Goal: Task Accomplishment & Management: Complete application form

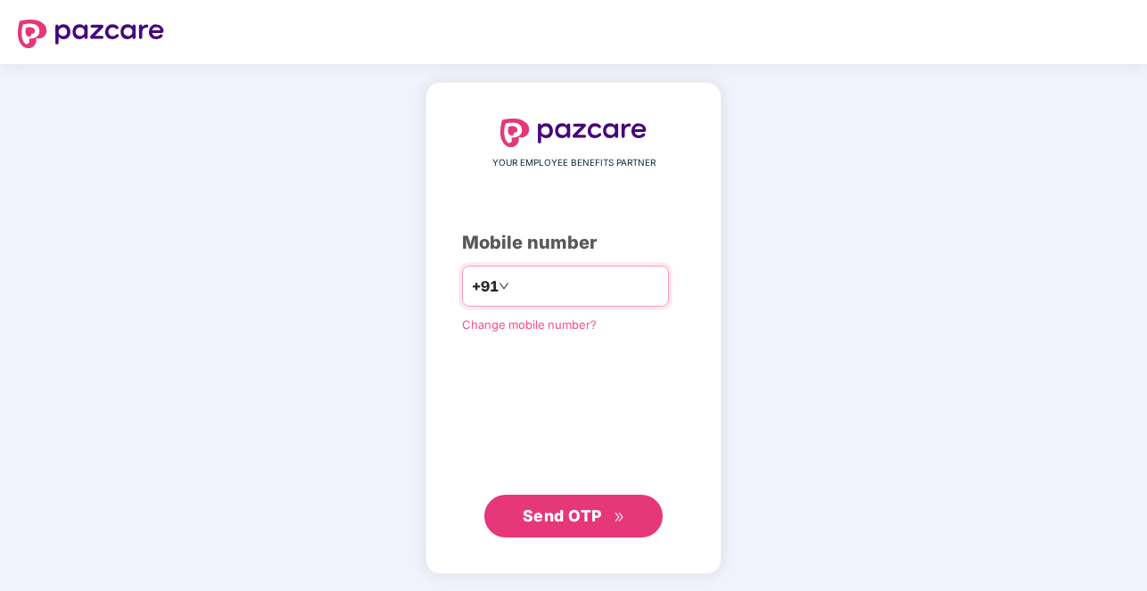
click at [536, 288] on input "number" at bounding box center [586, 286] width 146 height 29
click at [550, 509] on span "Send OTP" at bounding box center [562, 516] width 79 height 19
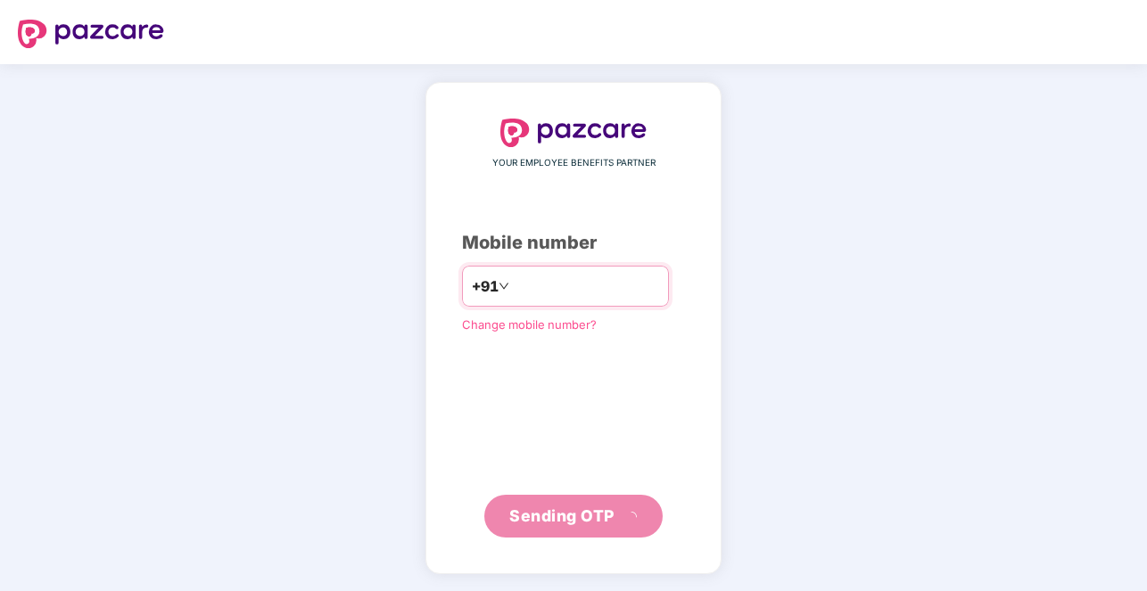
click at [513, 288] on input "**********" at bounding box center [586, 286] width 146 height 29
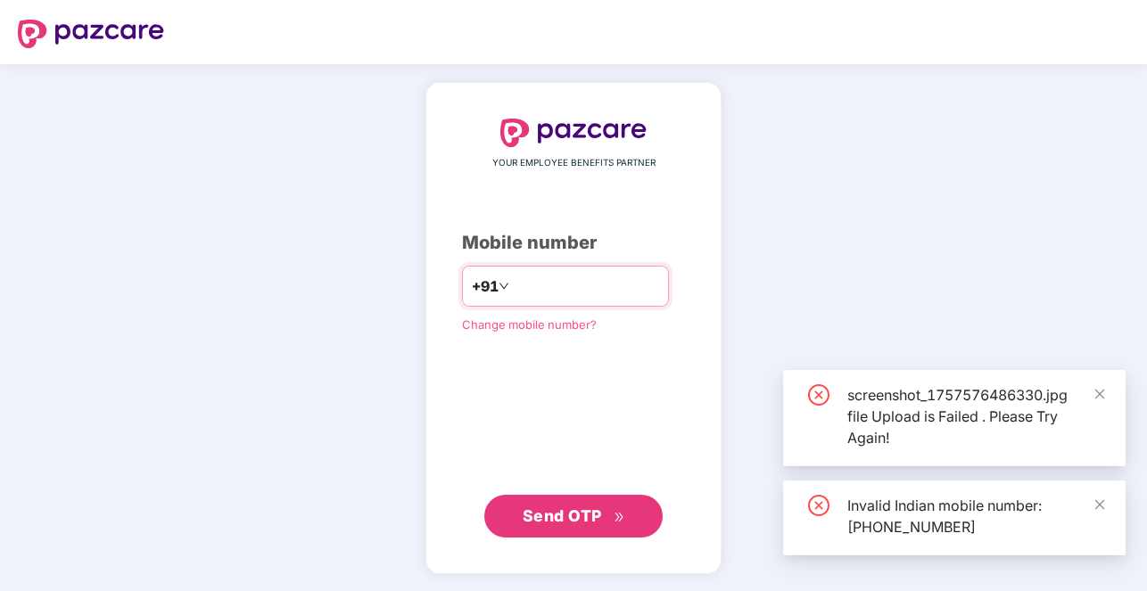
type input "**********"
click at [560, 513] on span "Send OTP" at bounding box center [562, 516] width 79 height 19
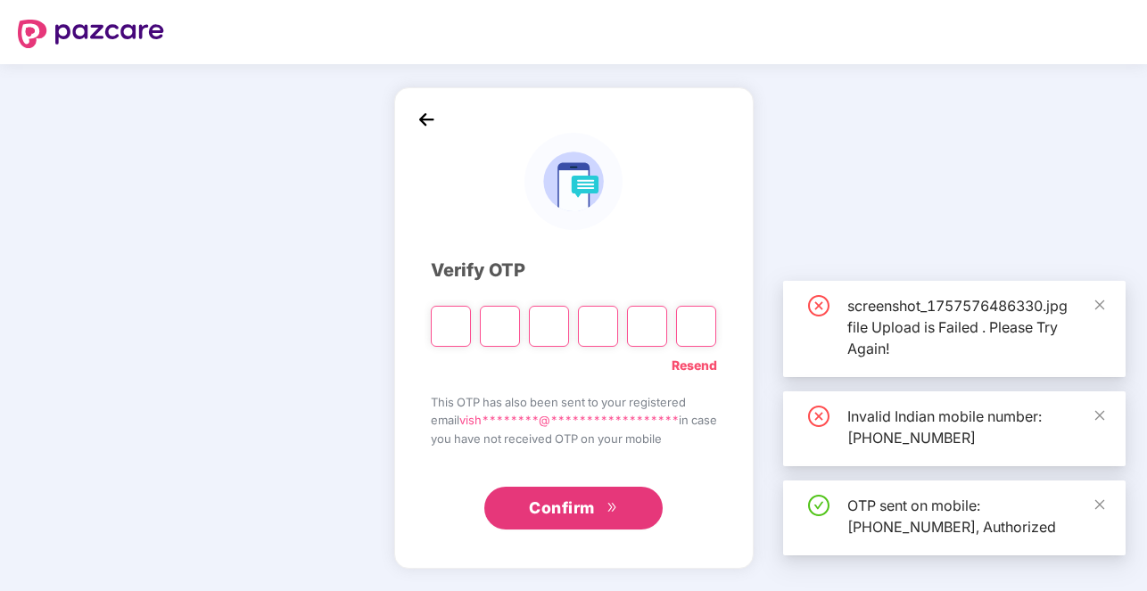
click at [433, 320] on input "Please enter verification code. Digit 1" at bounding box center [451, 326] width 40 height 41
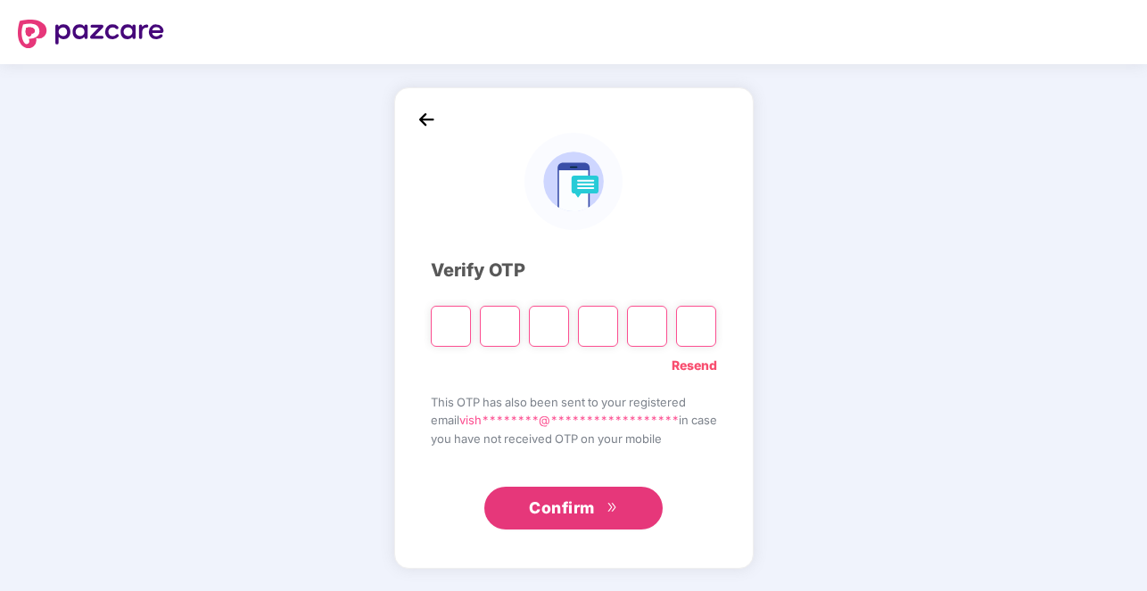
type input "*"
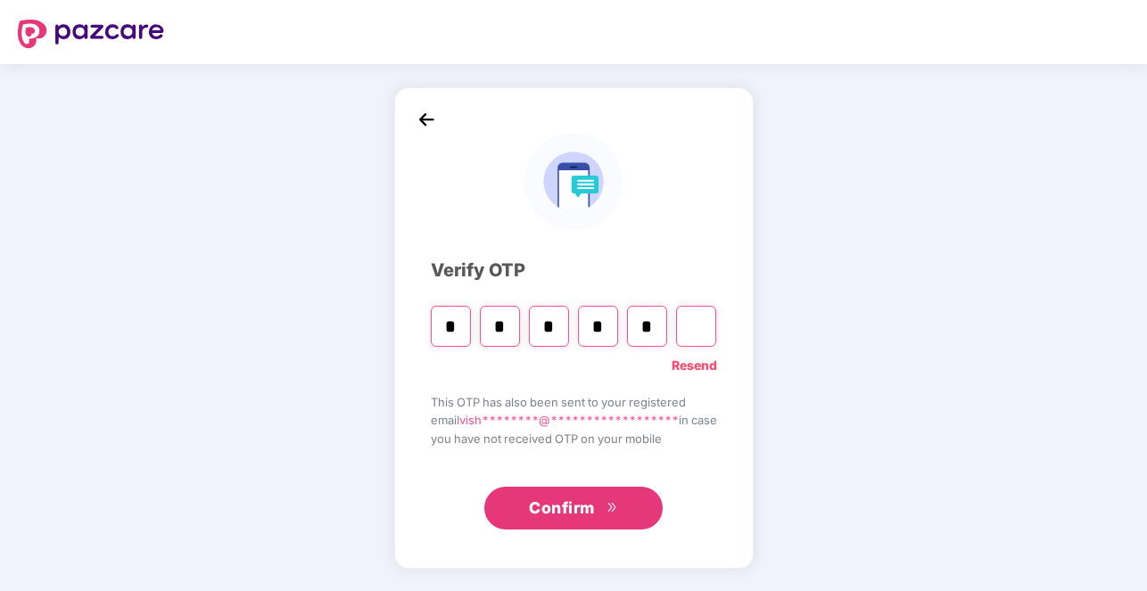
type input "*"
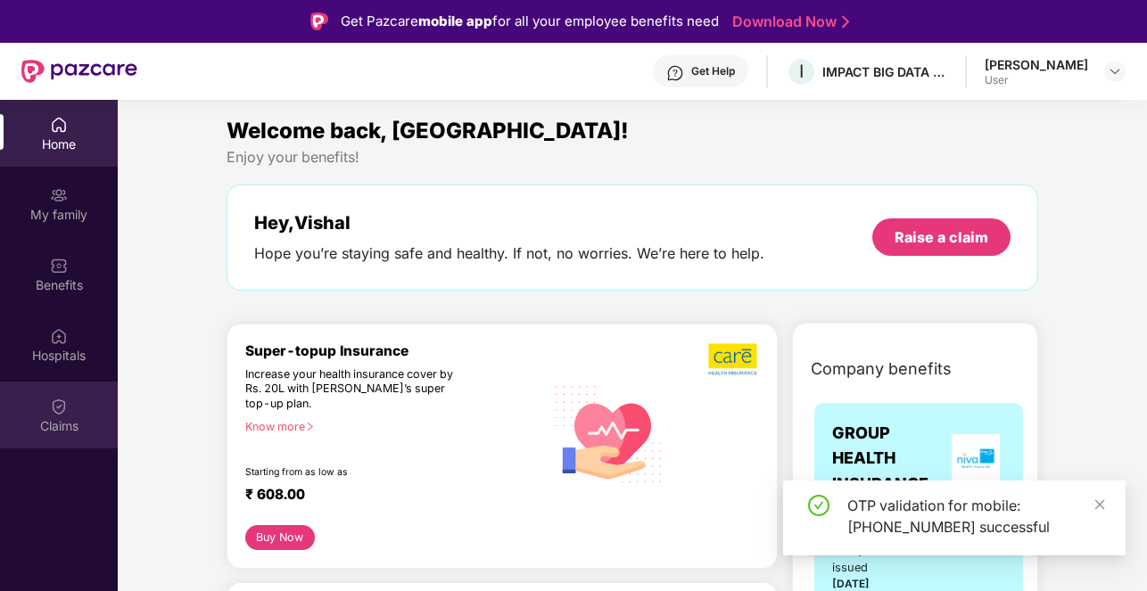
click at [60, 414] on img at bounding box center [59, 407] width 18 height 18
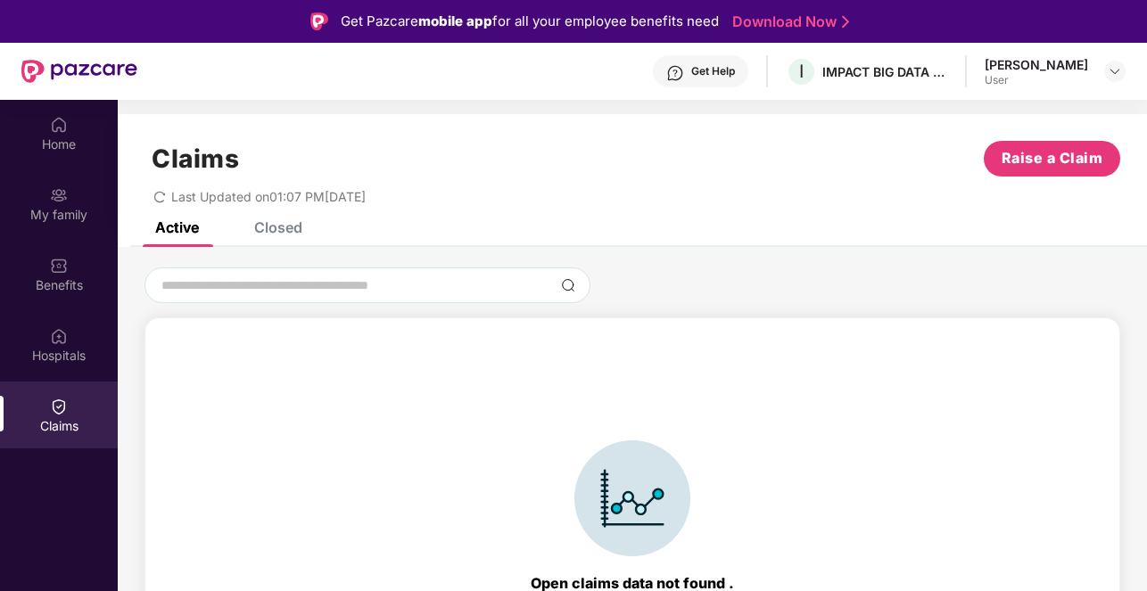
click at [297, 227] on div "Closed" at bounding box center [278, 228] width 48 height 18
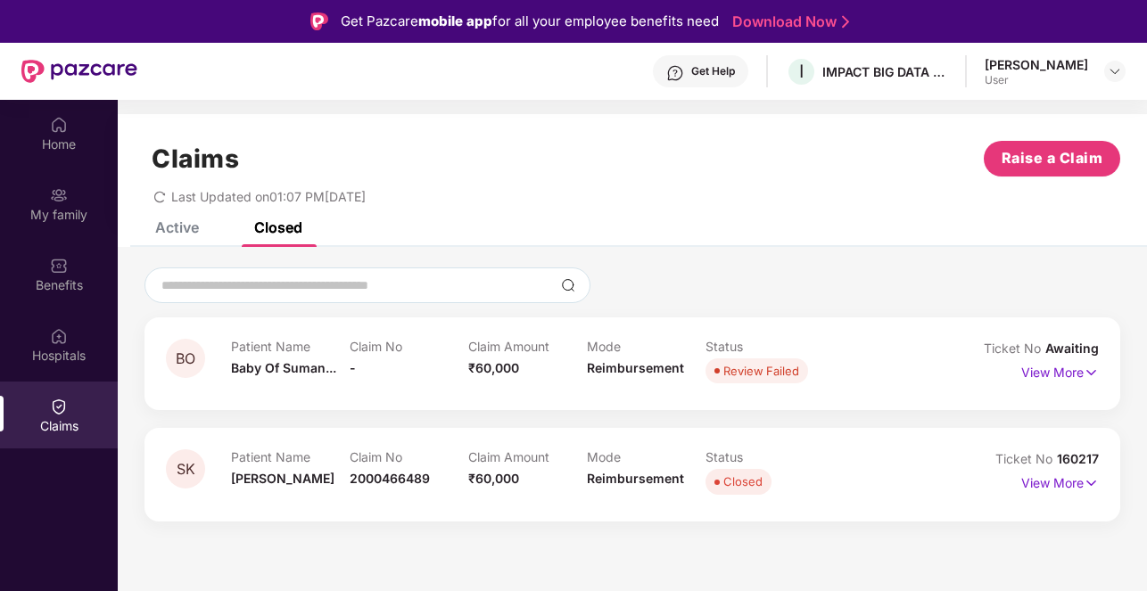
click at [297, 227] on div "Closed" at bounding box center [278, 228] width 48 height 18
click at [887, 352] on div "Patient Name Baby Of Suman... Claim No - Claim Amount ₹60,000 Mode Reimbursemen…" at bounding box center [587, 363] width 713 height 49
click at [1073, 370] on p "View More" at bounding box center [1060, 371] width 78 height 24
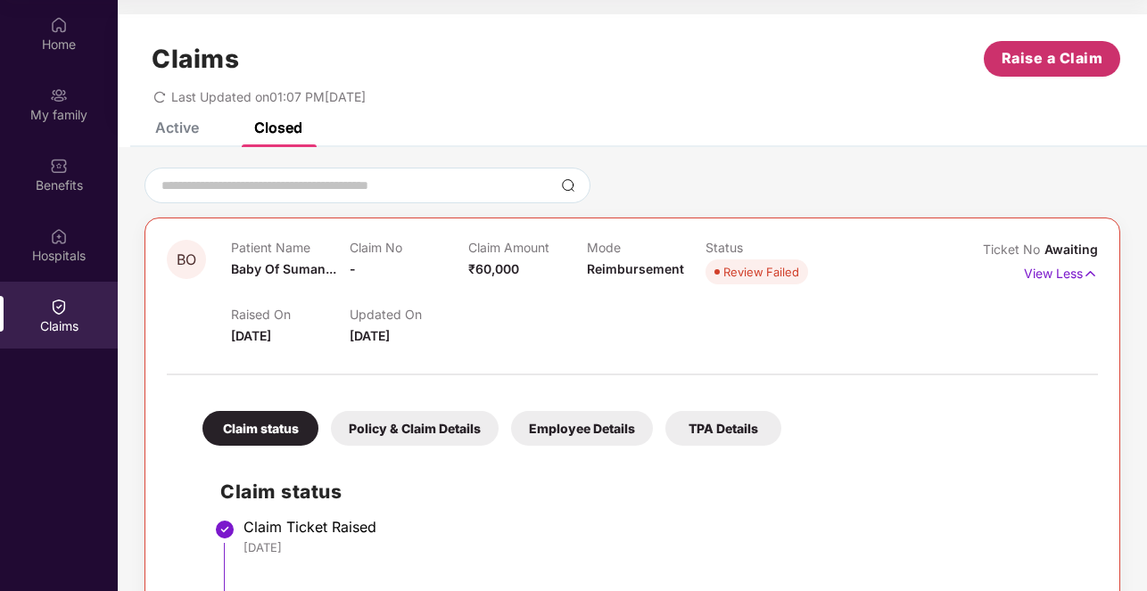
click at [1059, 59] on span "Raise a Claim" at bounding box center [1053, 58] width 102 height 22
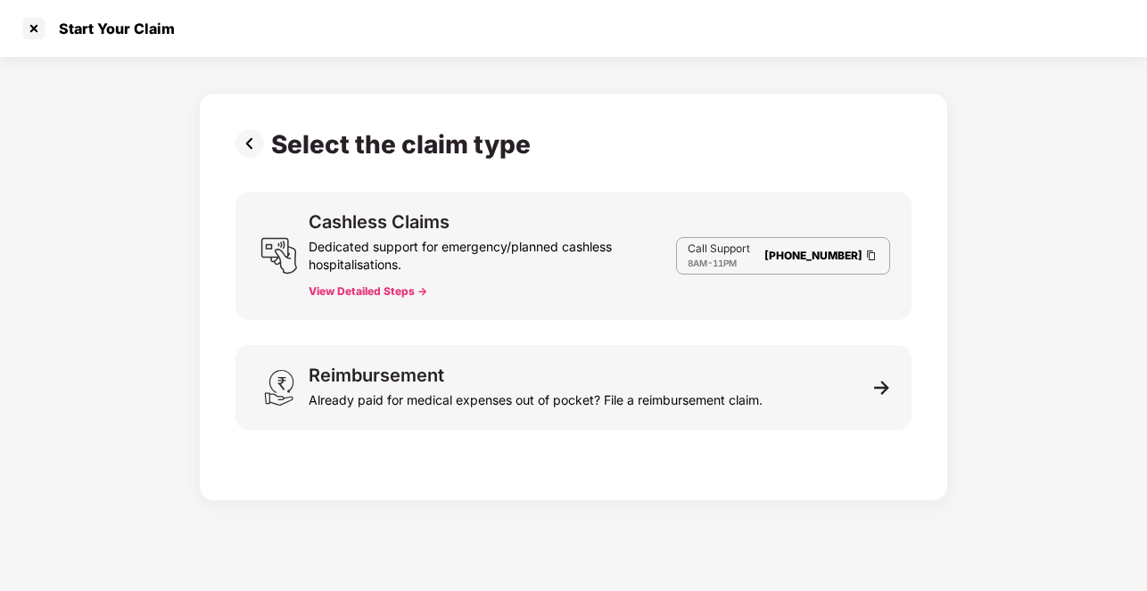
scroll to position [43, 0]
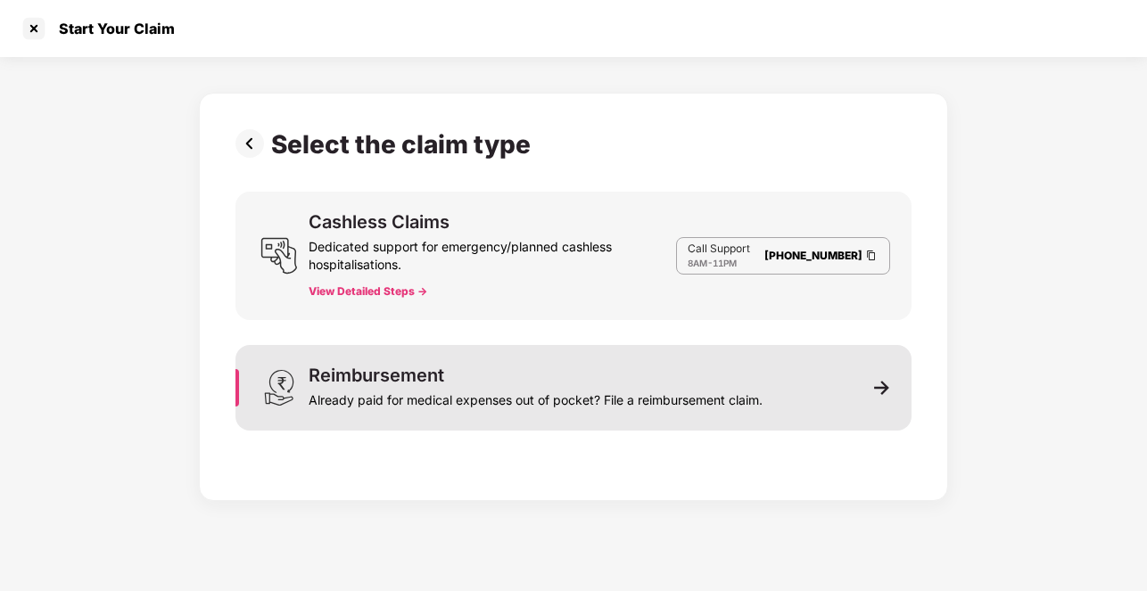
click at [389, 384] on div "Reimbursement" at bounding box center [377, 376] width 136 height 18
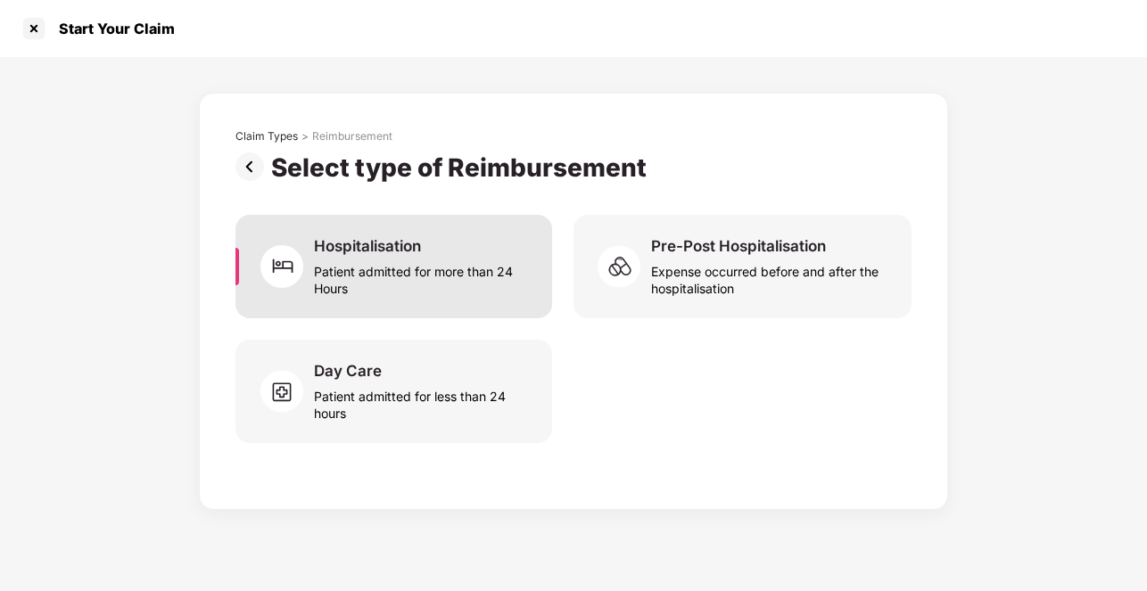
click at [404, 271] on div "Patient admitted for more than 24 Hours" at bounding box center [422, 276] width 217 height 41
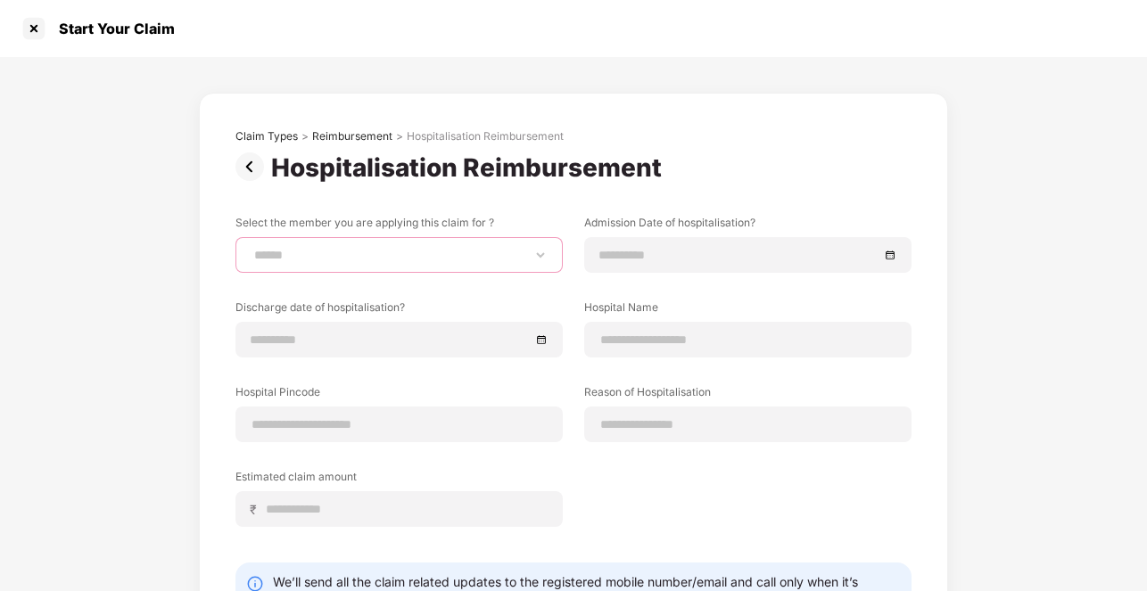
select select "**********"
click at [251, 248] on select "**********" at bounding box center [399, 255] width 297 height 14
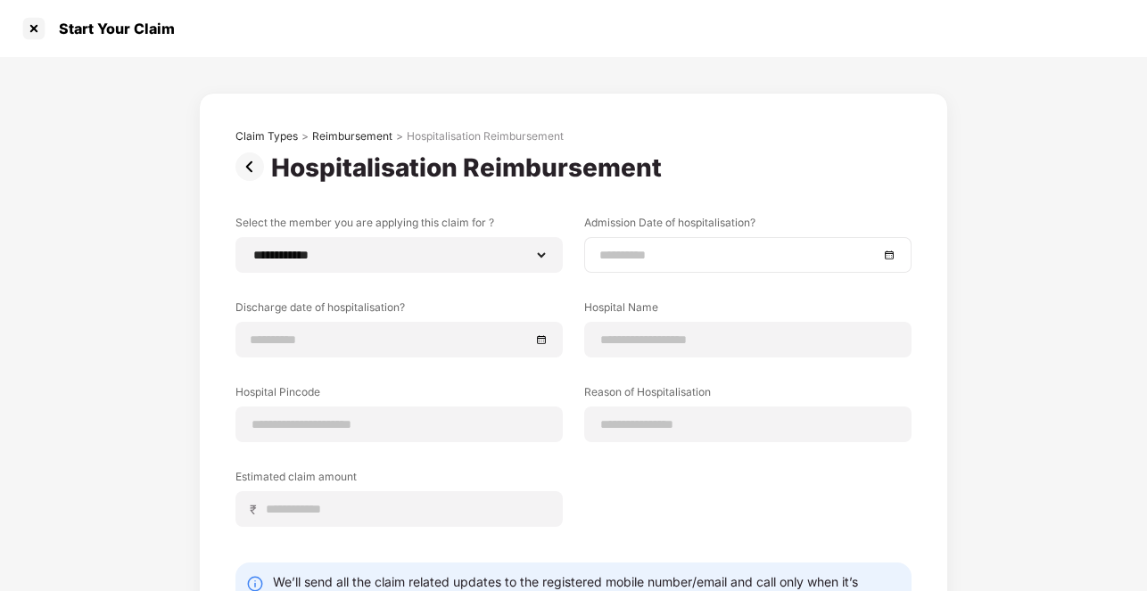
click at [681, 259] on input at bounding box center [738, 255] width 279 height 20
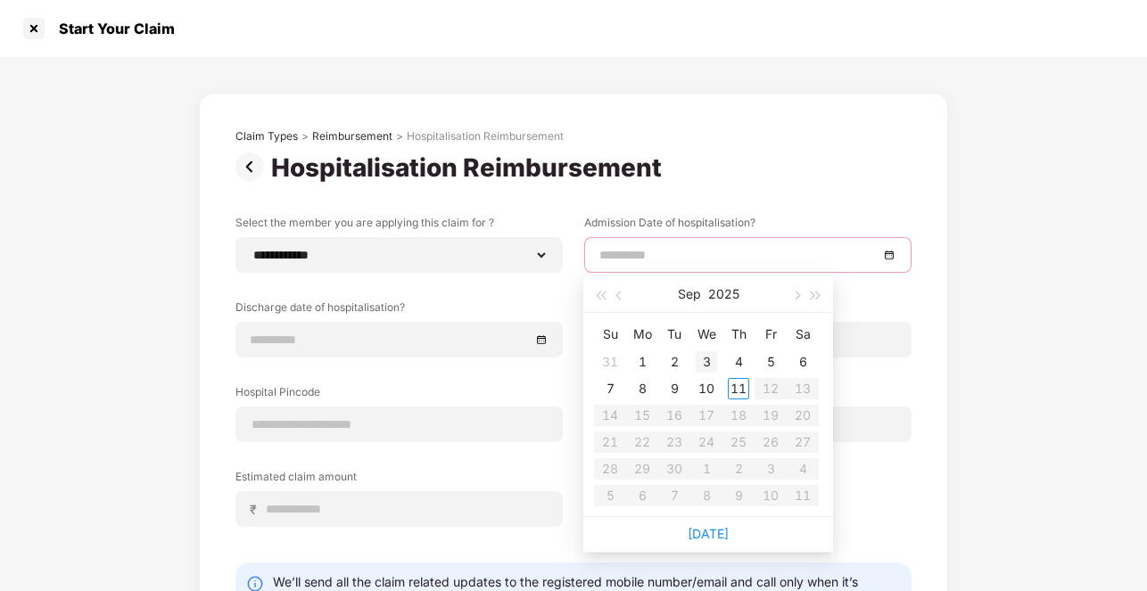
type input "**********"
click at [618, 294] on span "button" at bounding box center [620, 296] width 9 height 9
type input "**********"
click at [620, 293] on span "button" at bounding box center [620, 296] width 9 height 9
type input "**********"
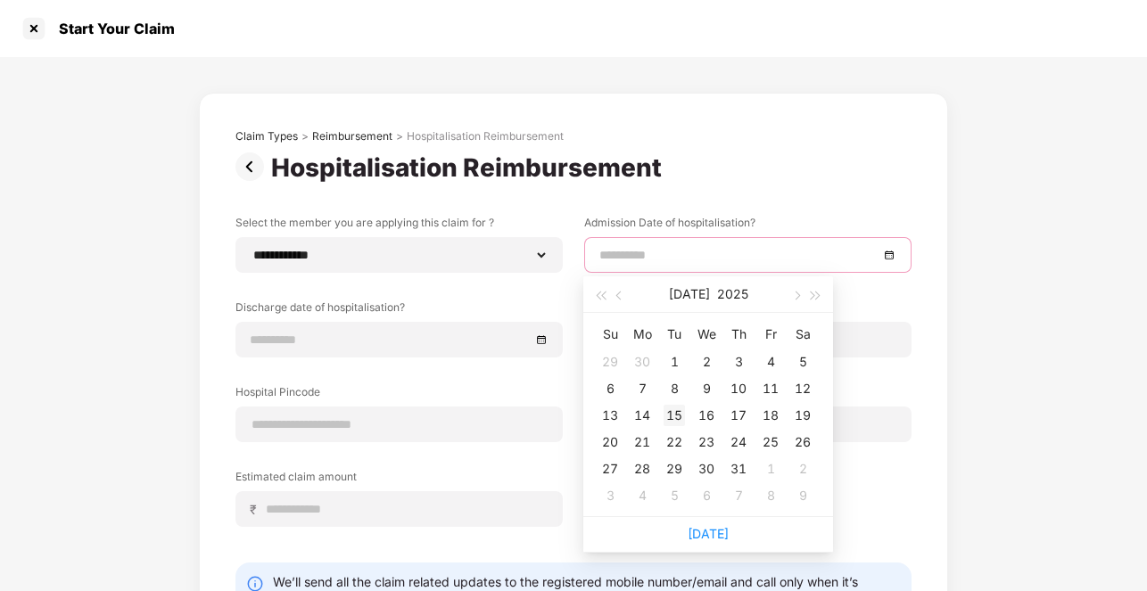
click at [680, 412] on div "15" at bounding box center [674, 415] width 21 height 21
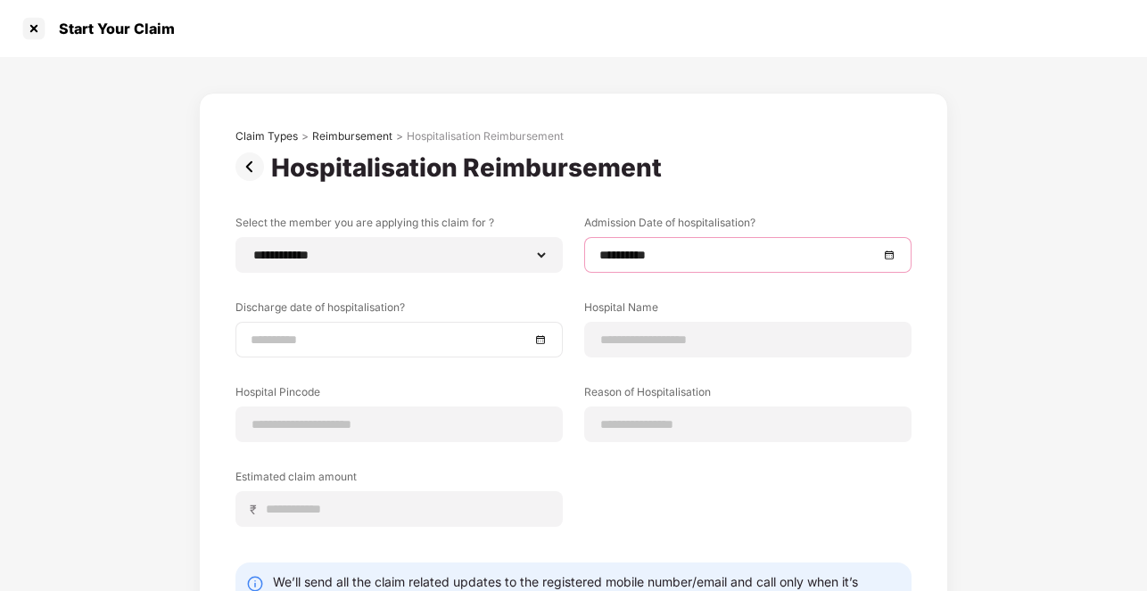
click at [373, 337] on input at bounding box center [390, 340] width 279 height 20
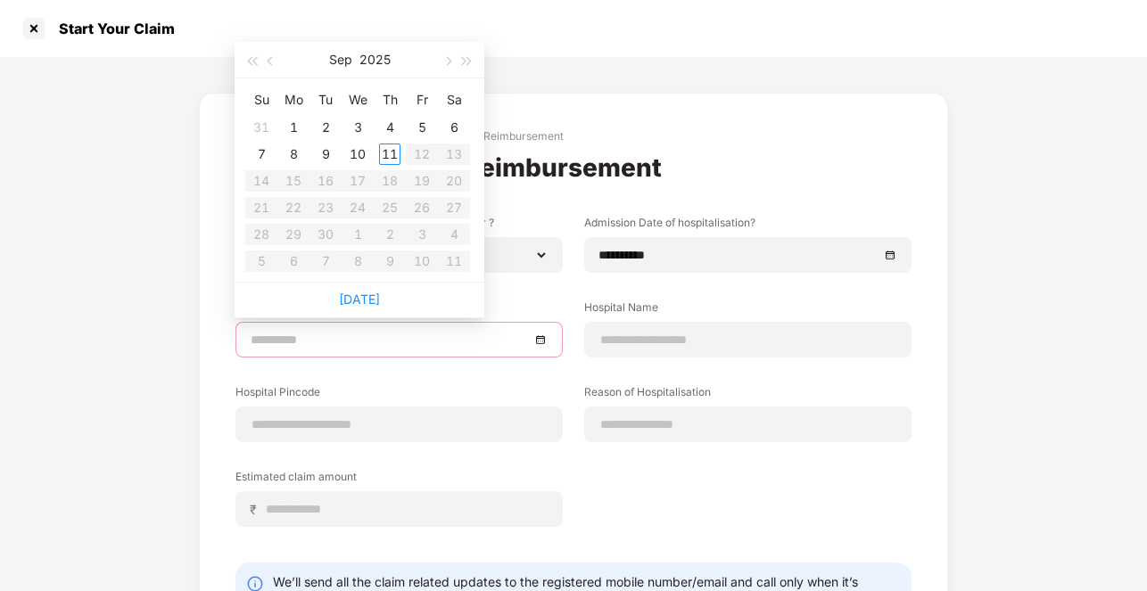
type input "**********"
click at [267, 58] on button "button" at bounding box center [271, 60] width 20 height 36
type input "**********"
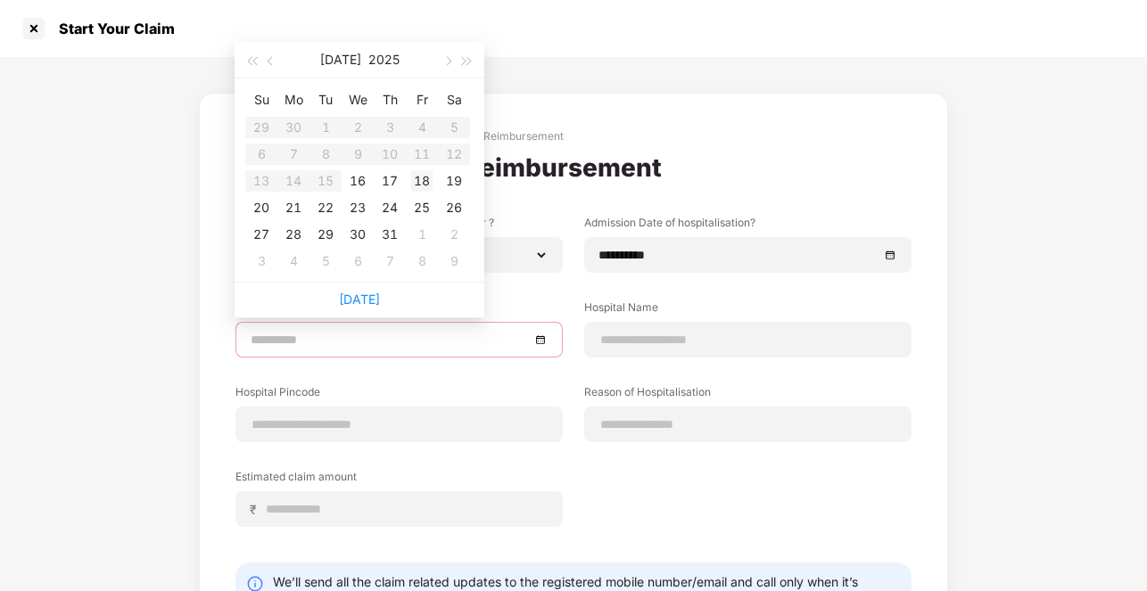
click at [428, 183] on div "18" at bounding box center [421, 180] width 21 height 21
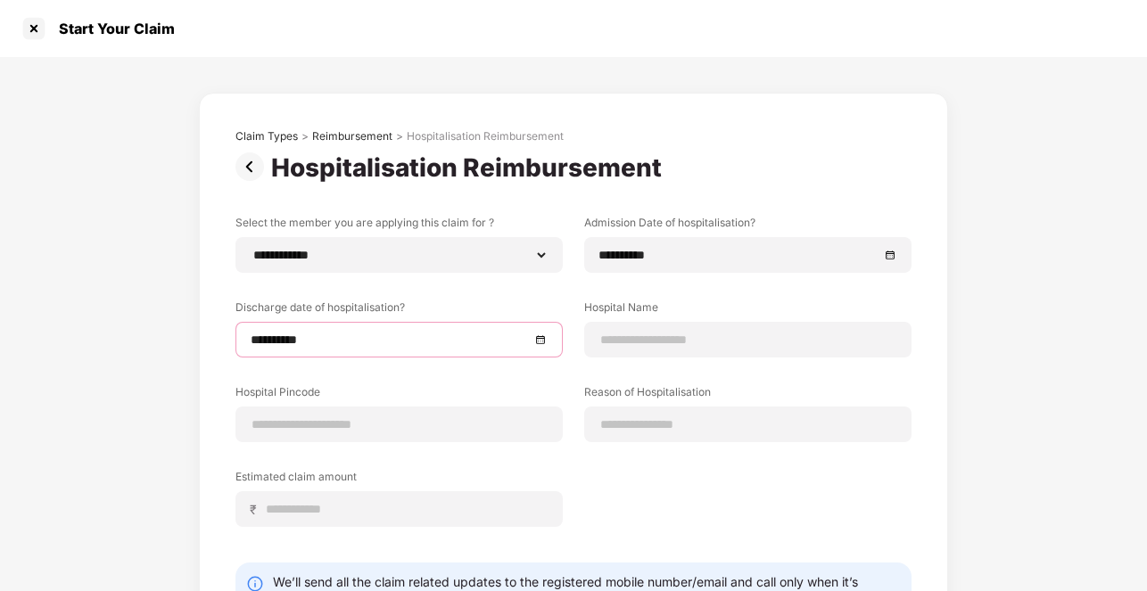
click at [189, 330] on div "**********" at bounding box center [573, 392] width 1147 height 671
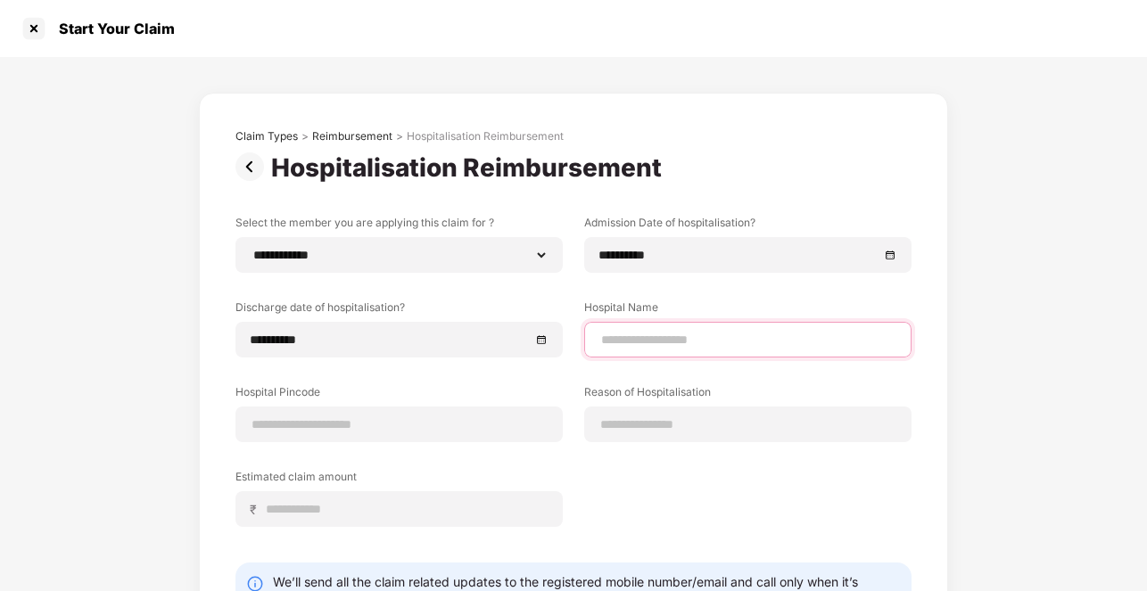
click at [665, 343] on input at bounding box center [747, 340] width 297 height 19
type input "**********"
type input "******"
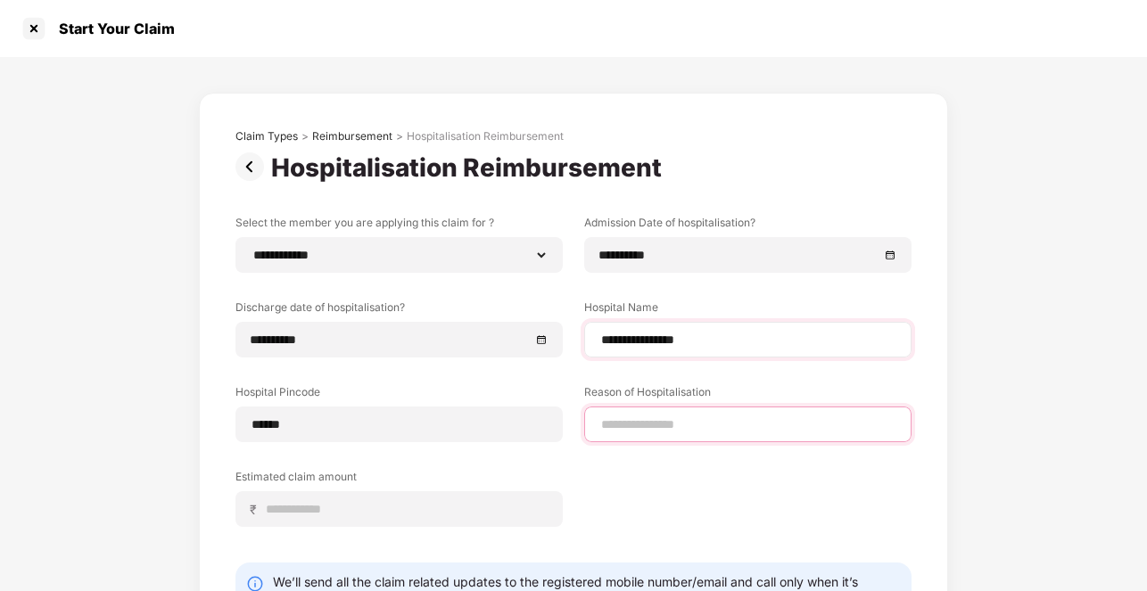
type input "*********"
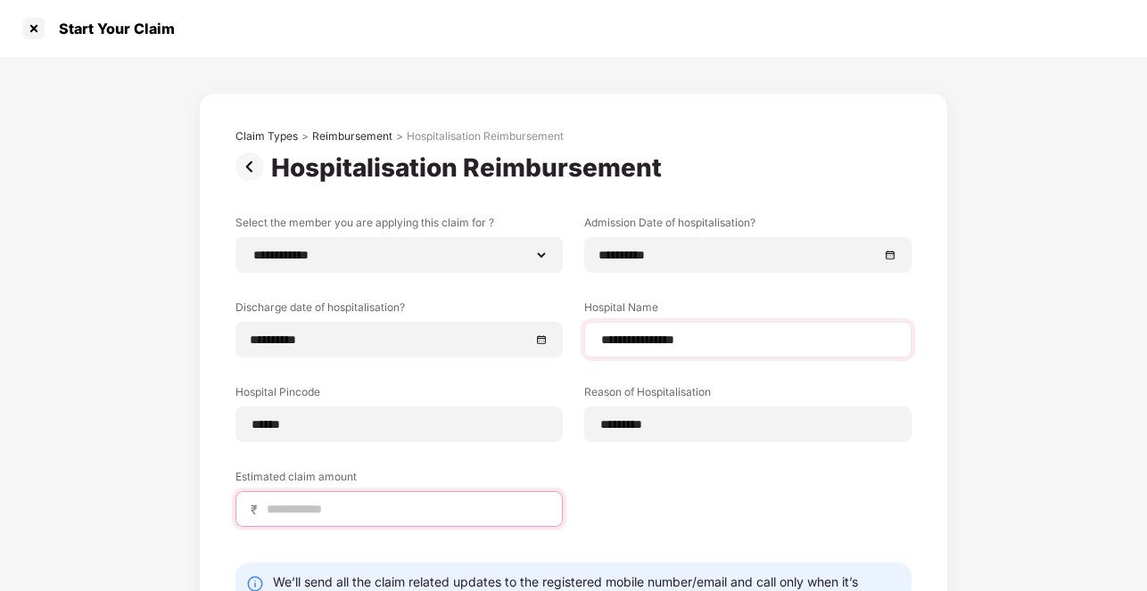
type input "*****"
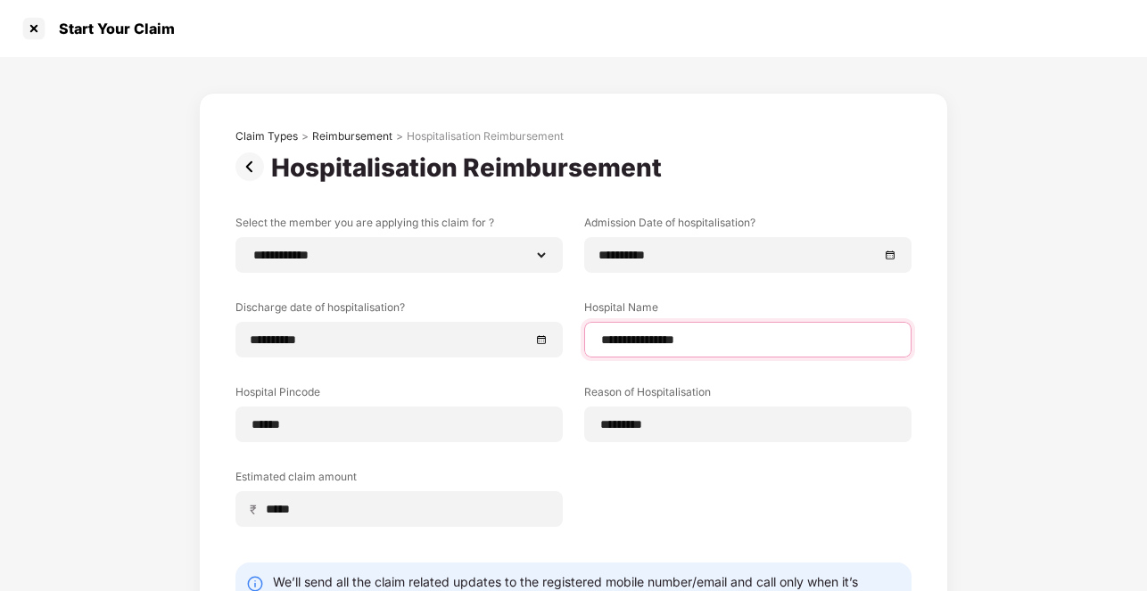
select select "*********"
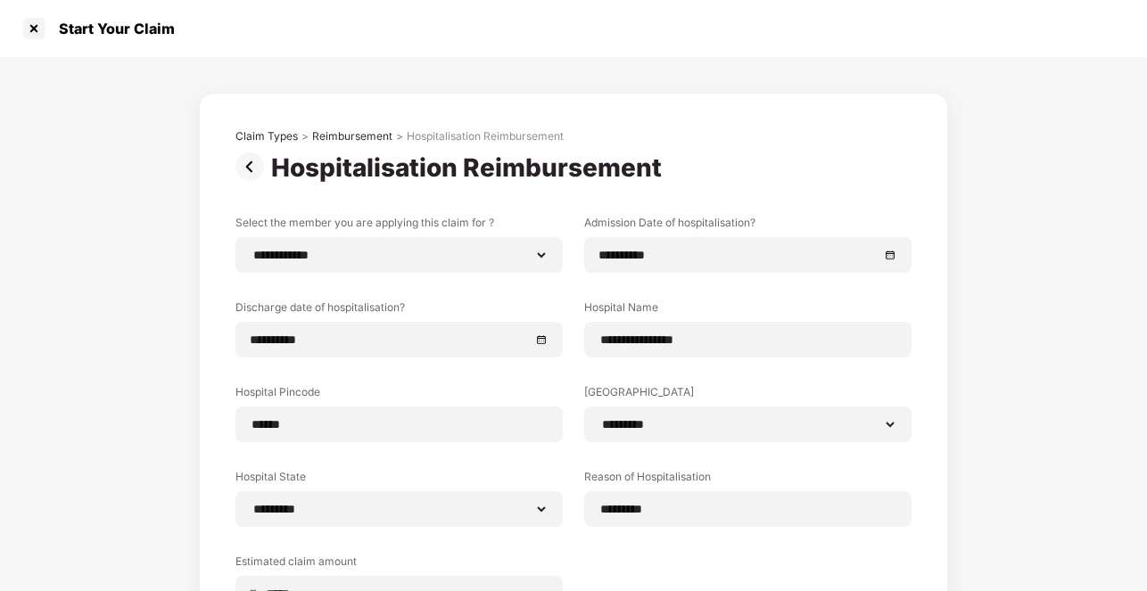
click at [516, 370] on div "**********" at bounding box center [573, 427] width 676 height 424
click at [104, 348] on div "**********" at bounding box center [573, 434] width 1147 height 755
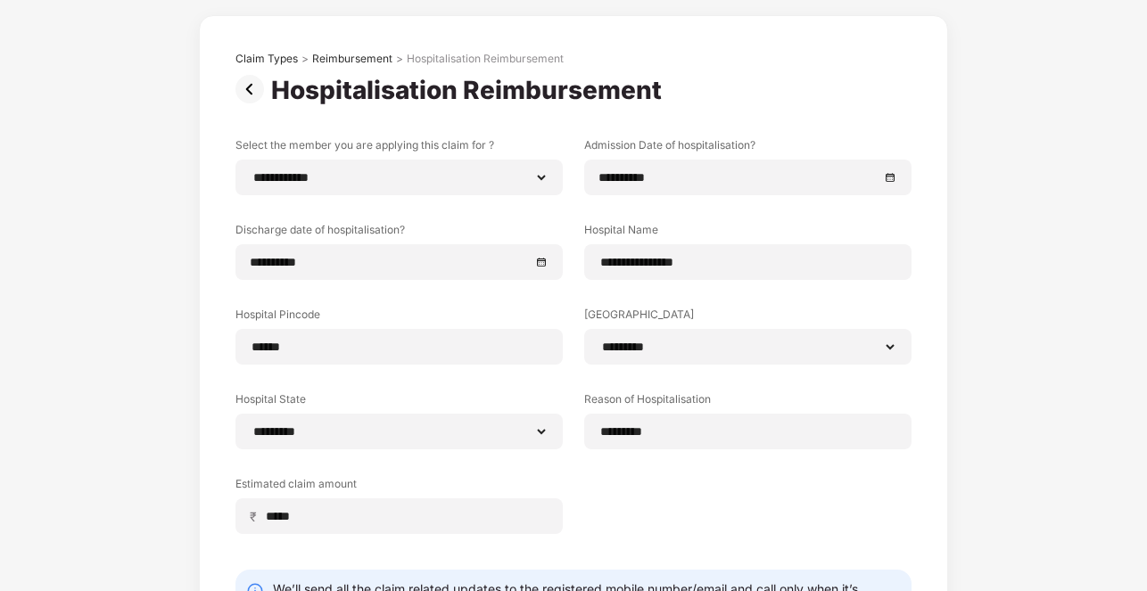
scroll to position [221, 0]
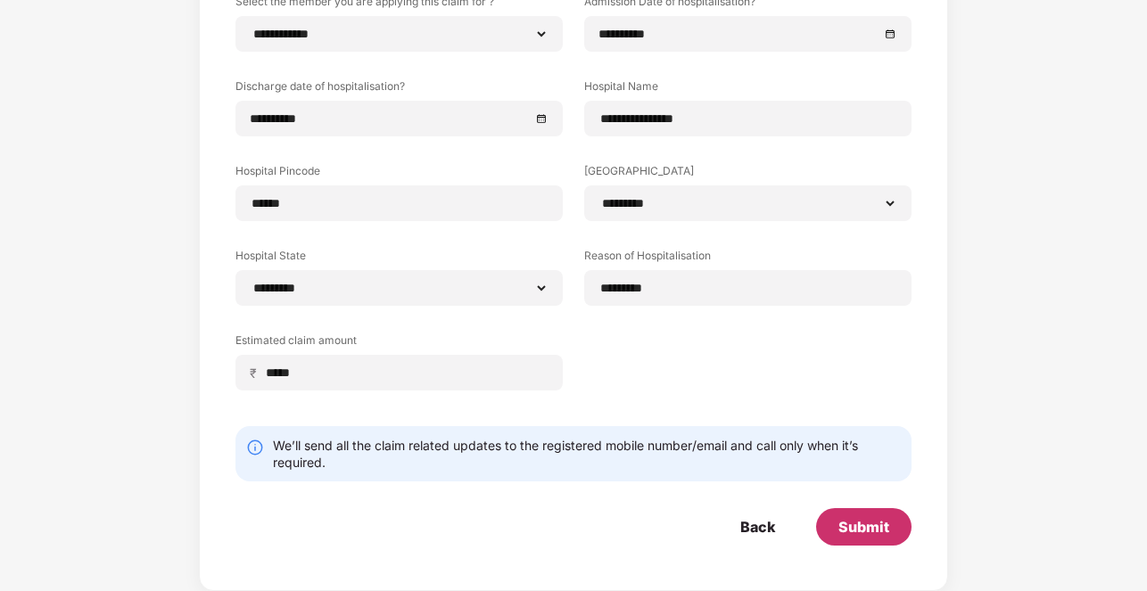
click at [877, 517] on div "Submit" at bounding box center [863, 527] width 51 height 20
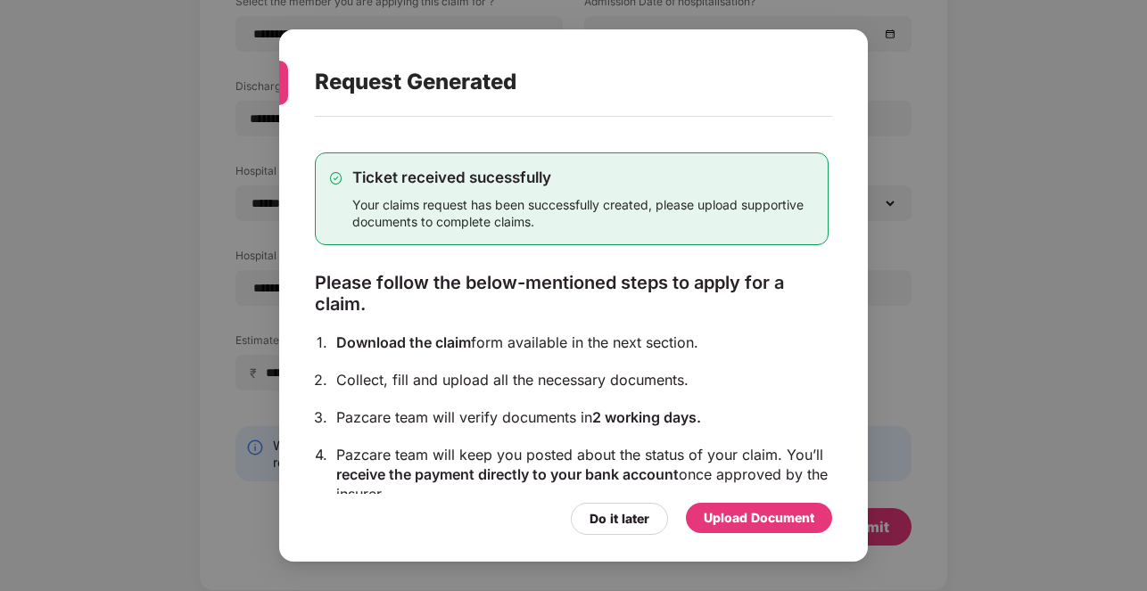
click at [793, 524] on div "Upload Document" at bounding box center [759, 518] width 111 height 20
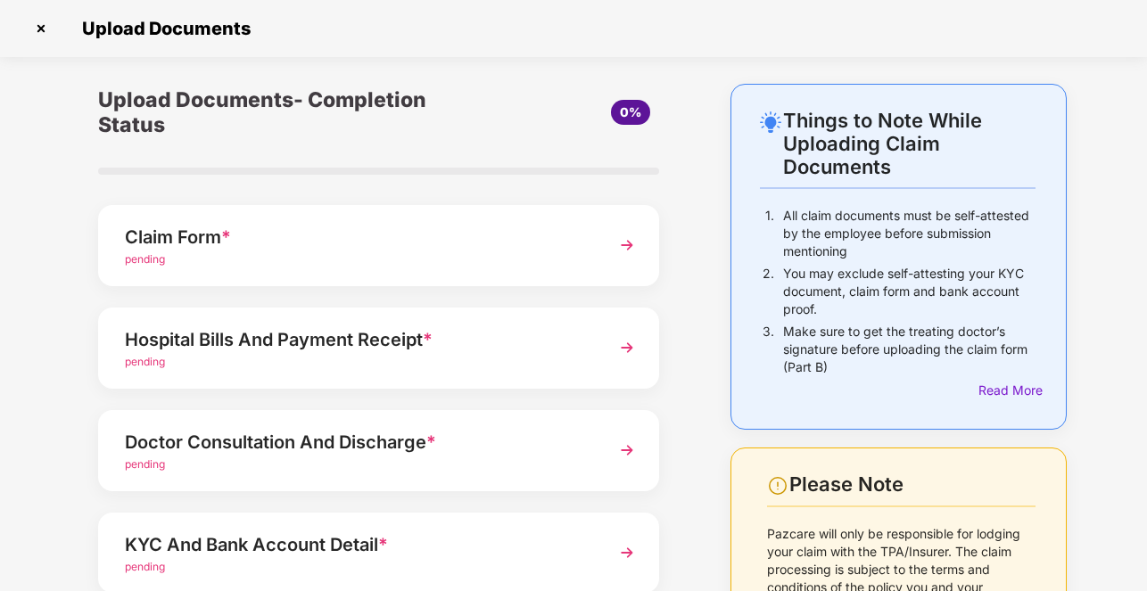
click at [315, 269] on div "Claim Form * pending" at bounding box center [378, 245] width 561 height 81
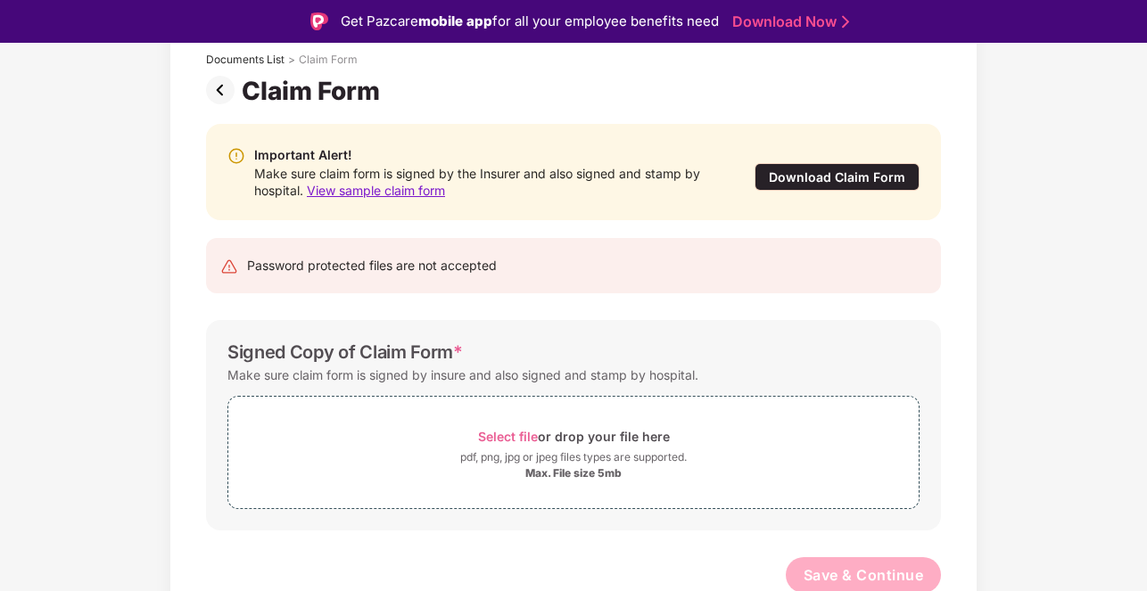
scroll to position [115, 0]
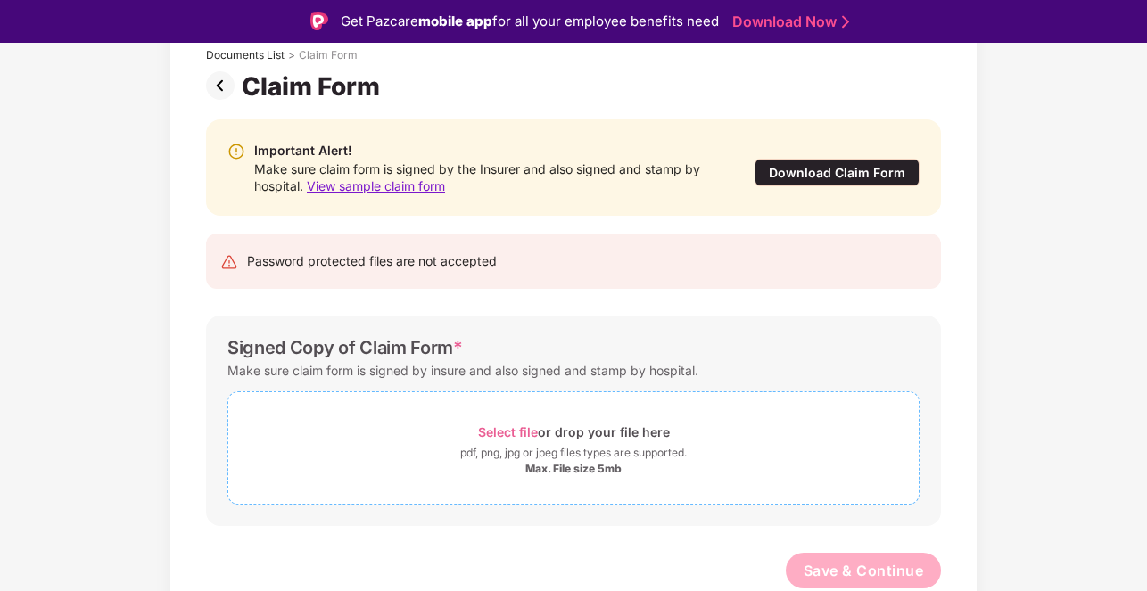
click at [504, 435] on span "Select file" at bounding box center [508, 432] width 60 height 15
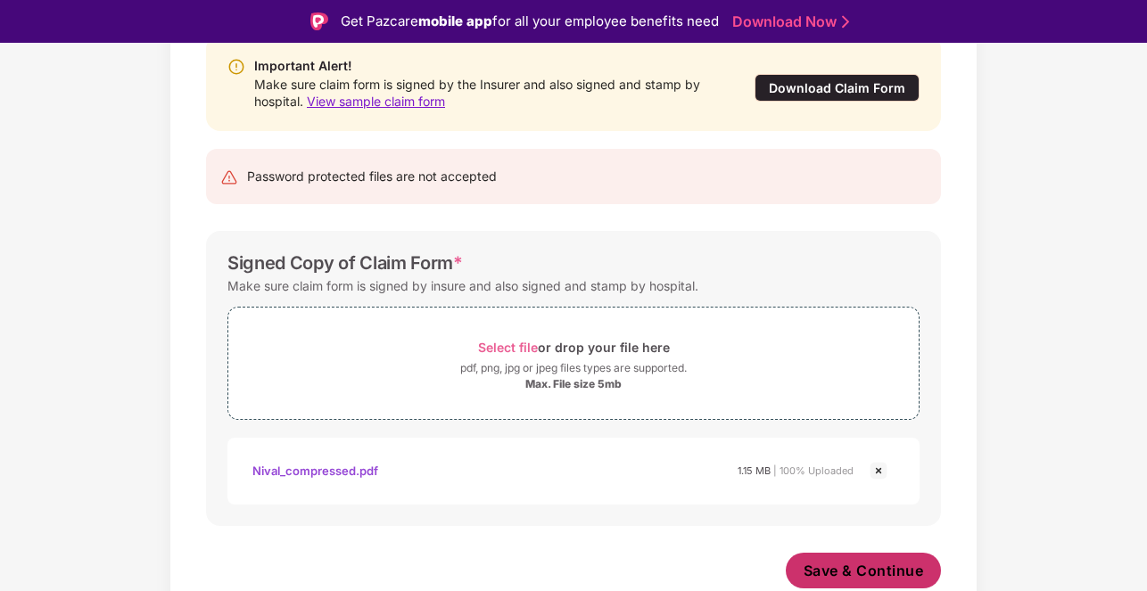
scroll to position [200, 0]
click at [896, 567] on span "Save & Continue" at bounding box center [864, 571] width 120 height 20
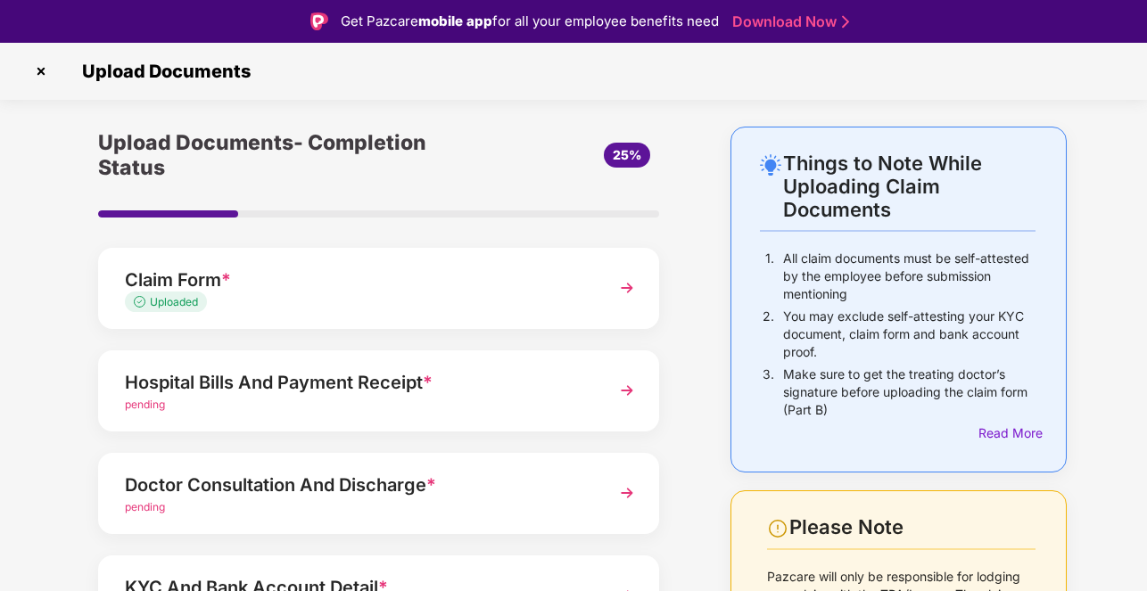
click at [446, 400] on div "pending" at bounding box center [357, 405] width 465 height 17
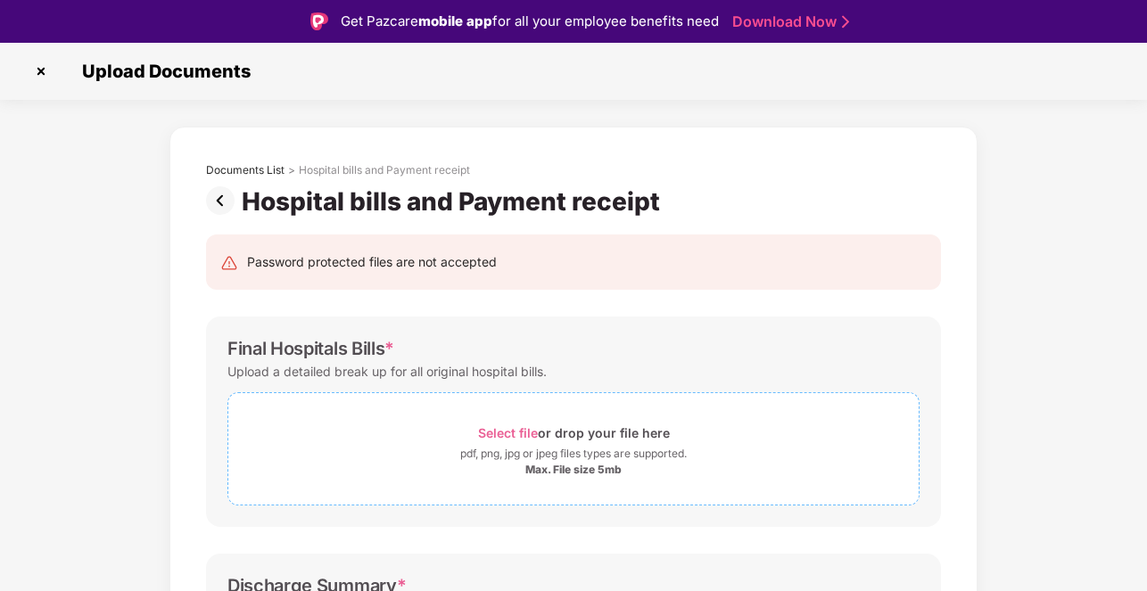
click at [500, 427] on span "Select file" at bounding box center [508, 432] width 60 height 15
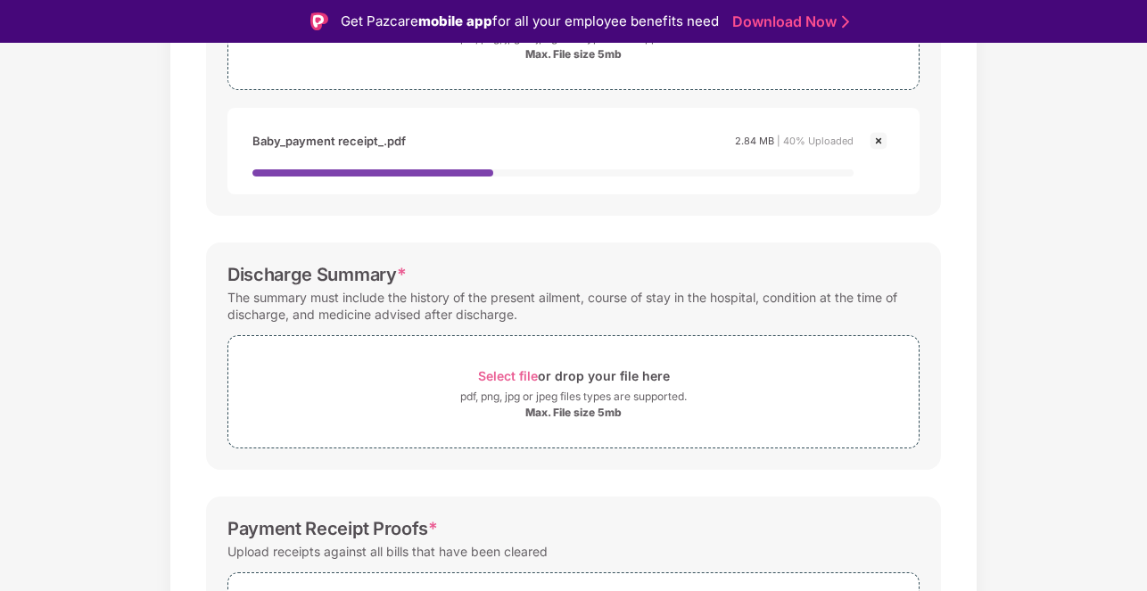
scroll to position [507, 0]
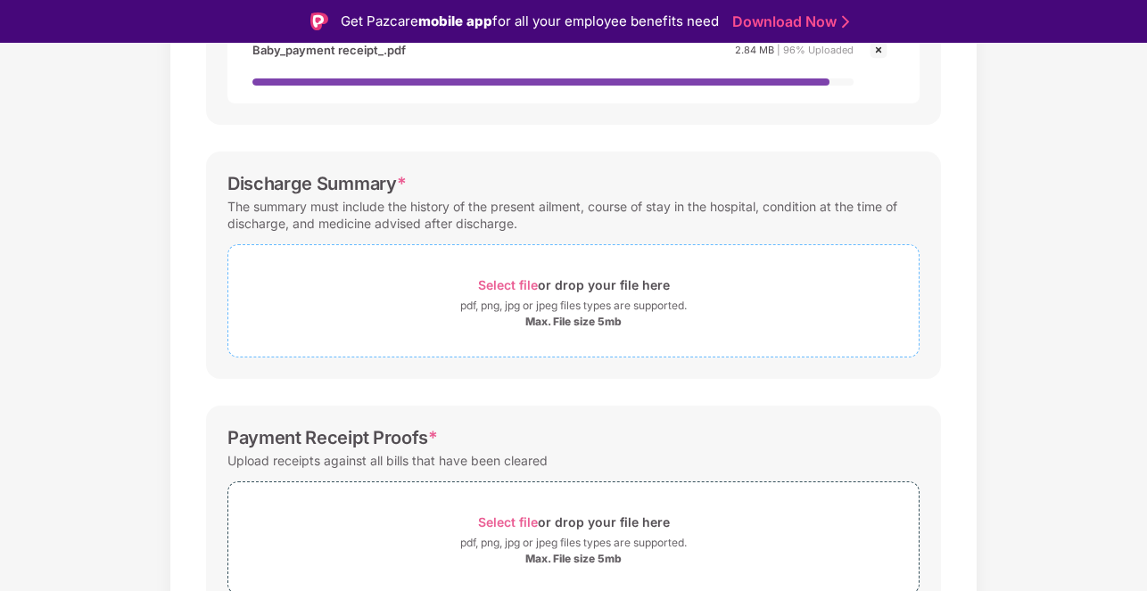
click at [507, 288] on span "Select file" at bounding box center [508, 284] width 60 height 15
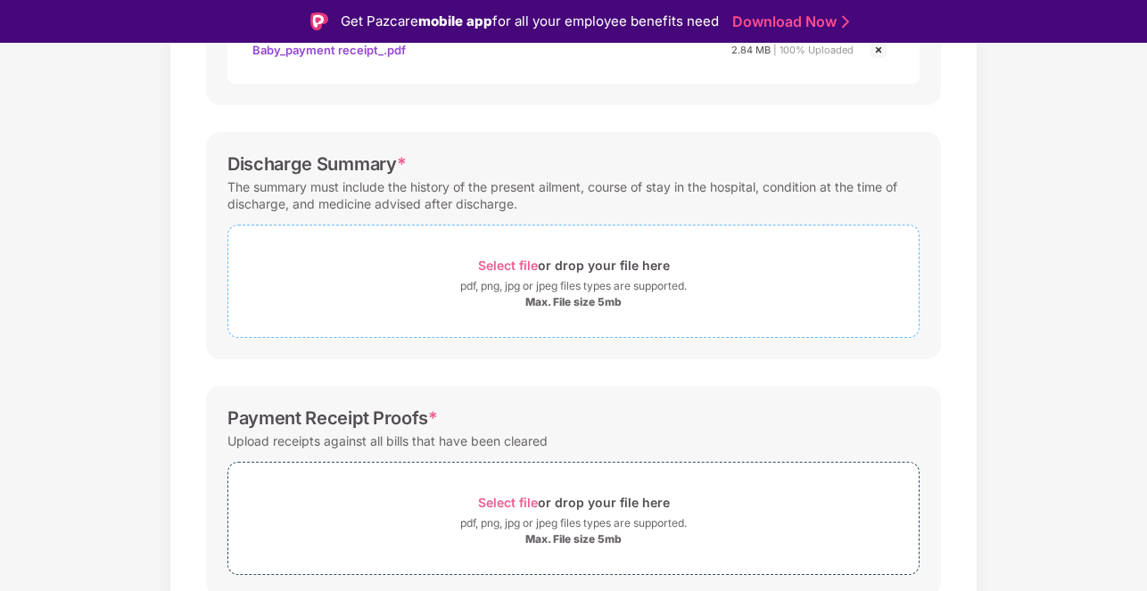
click at [527, 263] on span "Select file" at bounding box center [508, 265] width 60 height 15
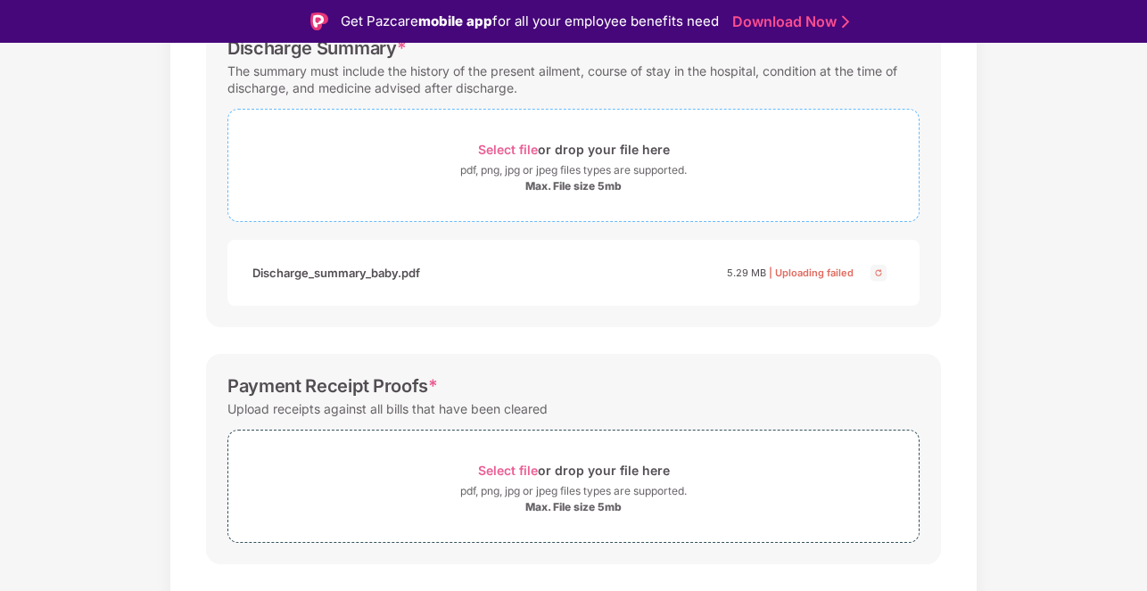
scroll to position [661, 0]
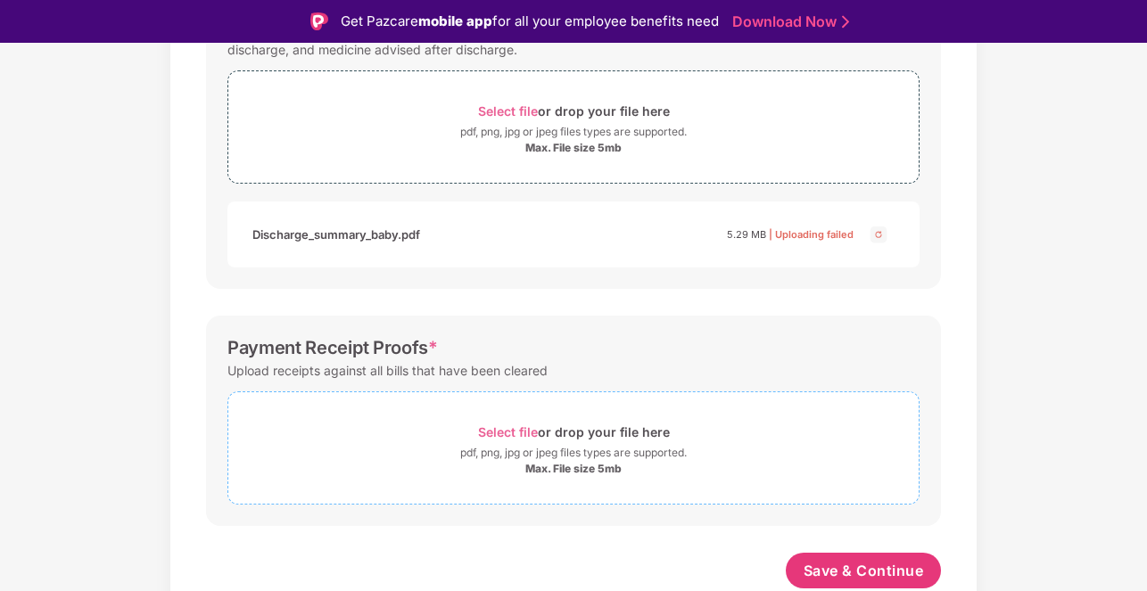
click at [508, 426] on span "Select file" at bounding box center [508, 432] width 60 height 15
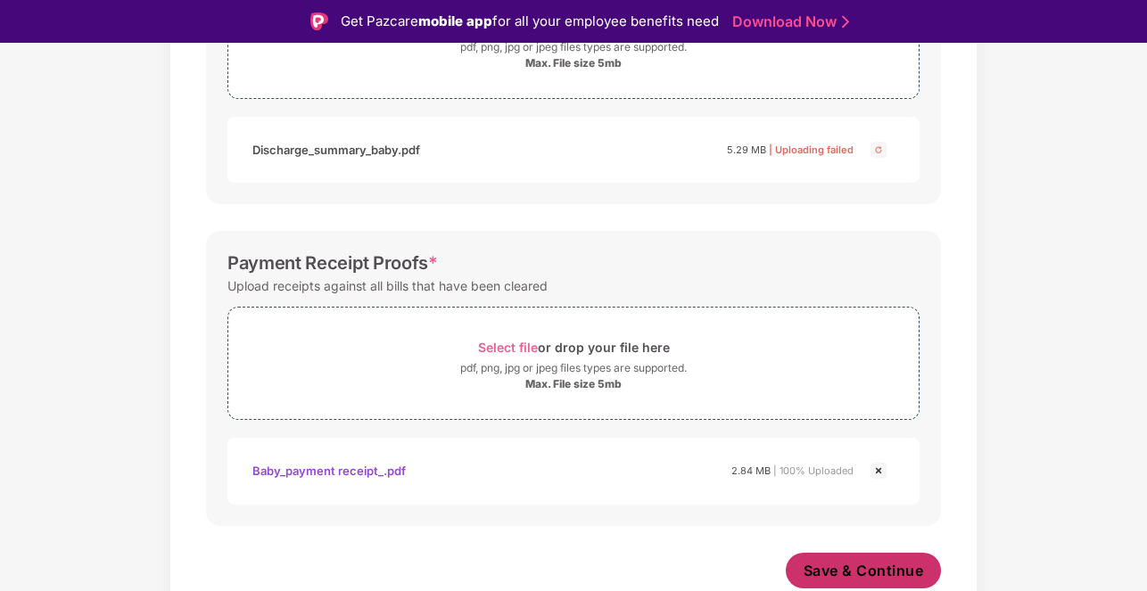
scroll to position [746, 0]
click at [865, 583] on button "Save & Continue" at bounding box center [864, 571] width 156 height 36
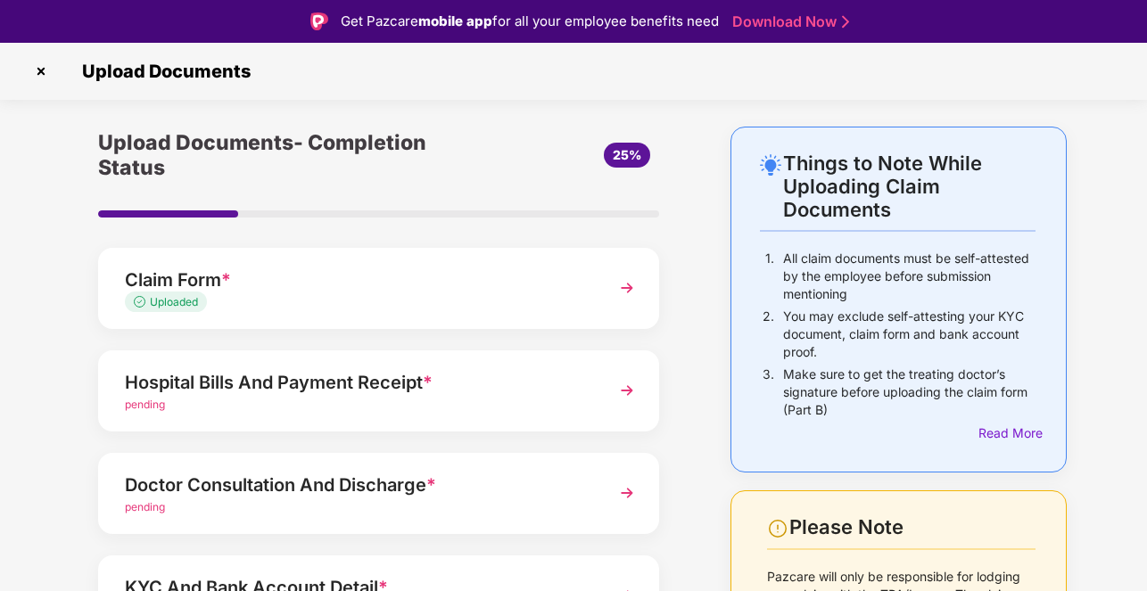
click at [341, 369] on div "Hospital Bills And Payment Receipt *" at bounding box center [357, 382] width 465 height 29
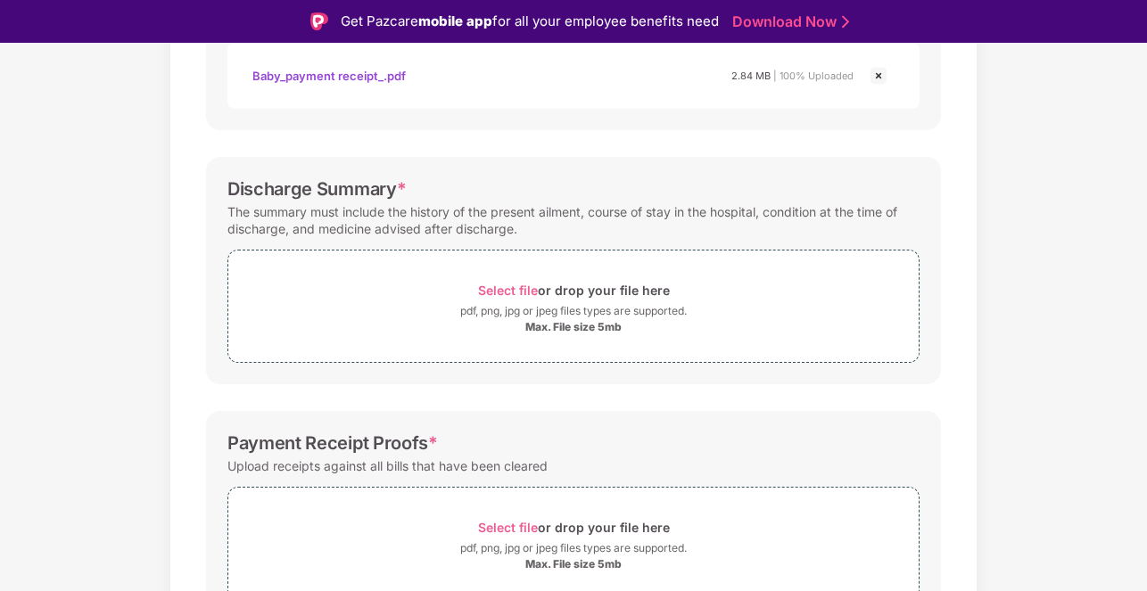
scroll to position [500, 0]
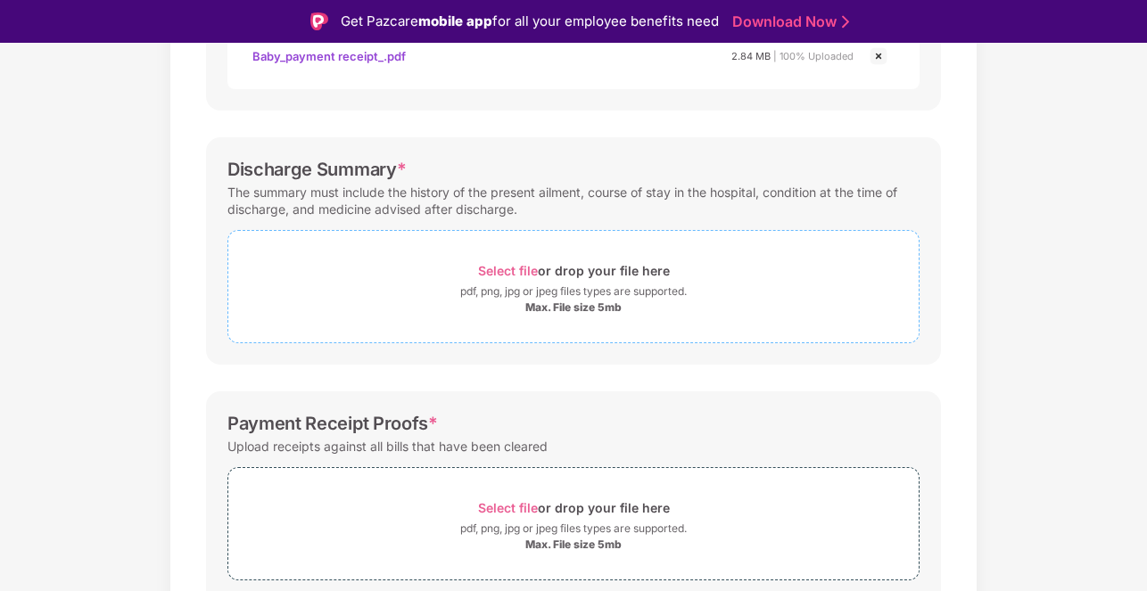
click at [499, 272] on span "Select file" at bounding box center [508, 270] width 60 height 15
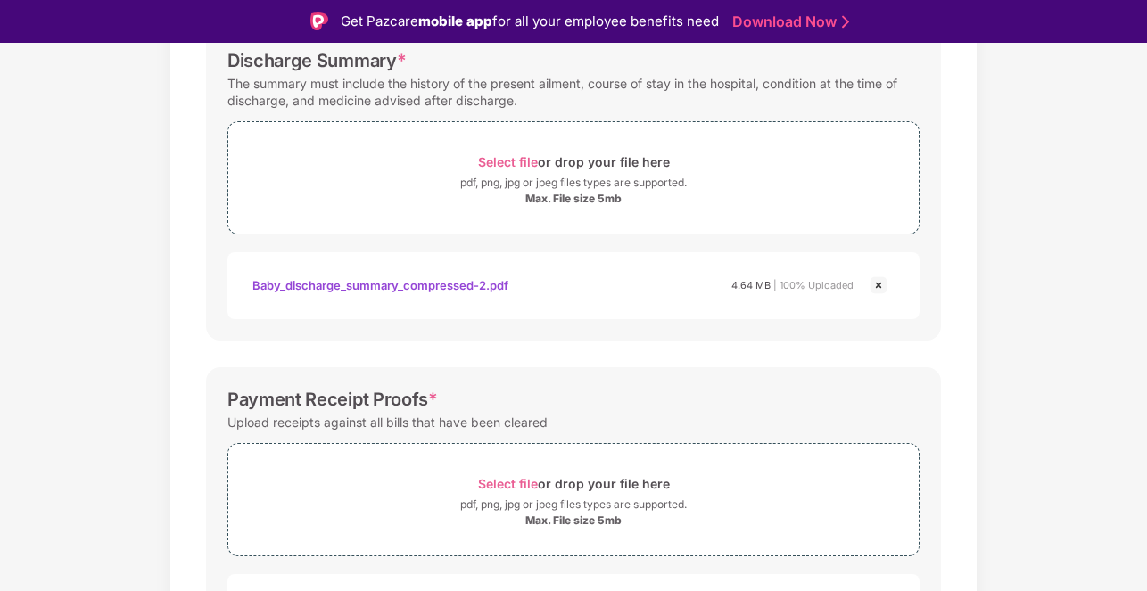
scroll to position [745, 0]
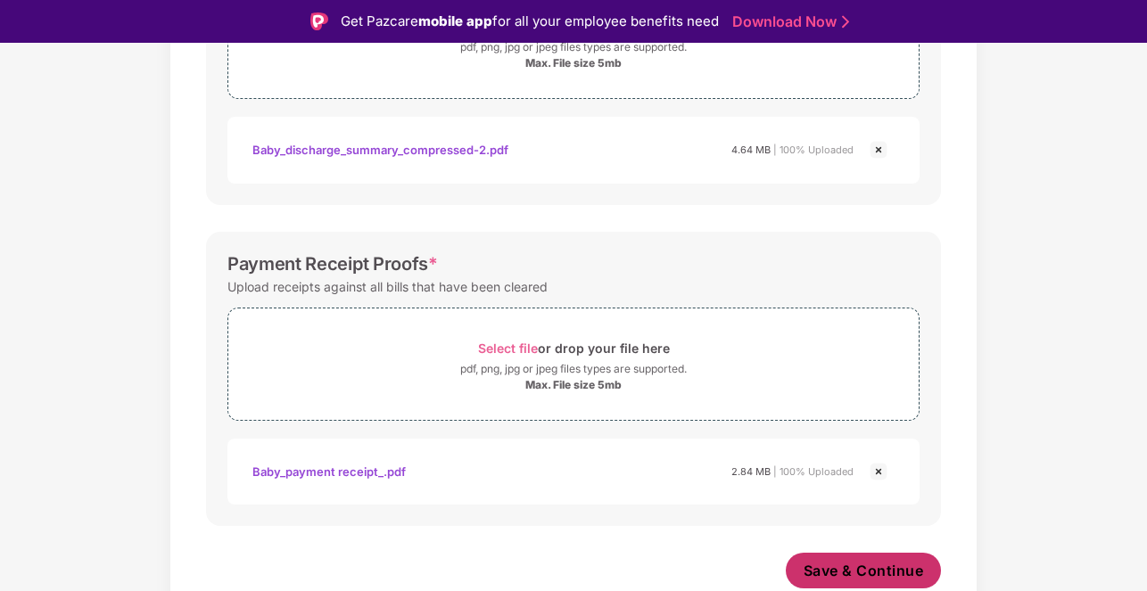
click at [844, 565] on span "Save & Continue" at bounding box center [864, 571] width 120 height 20
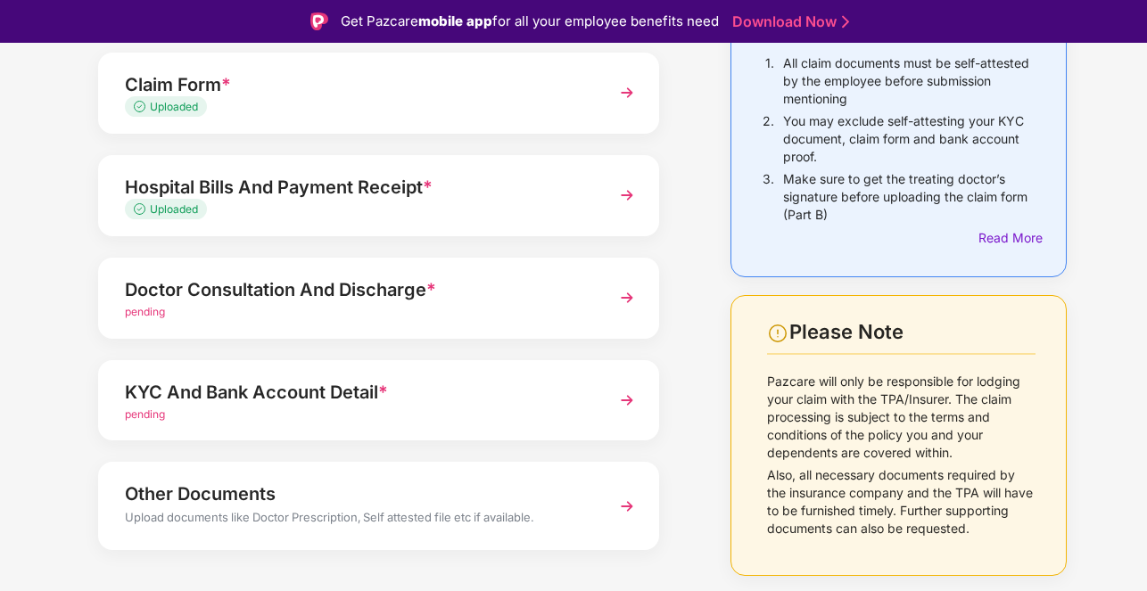
scroll to position [222, 0]
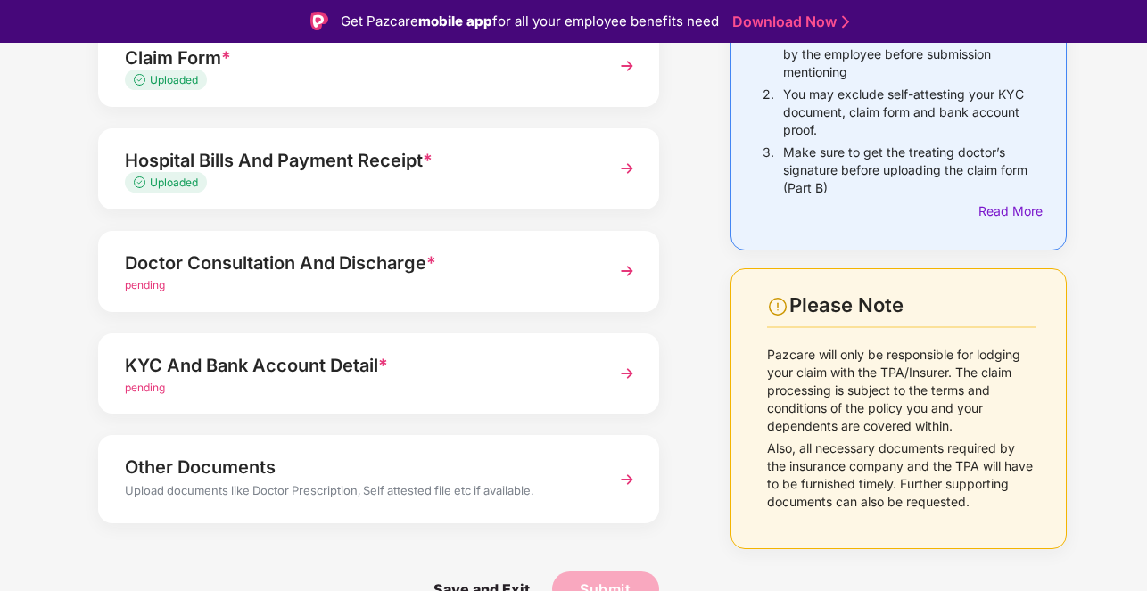
click at [343, 286] on div "pending" at bounding box center [357, 285] width 465 height 17
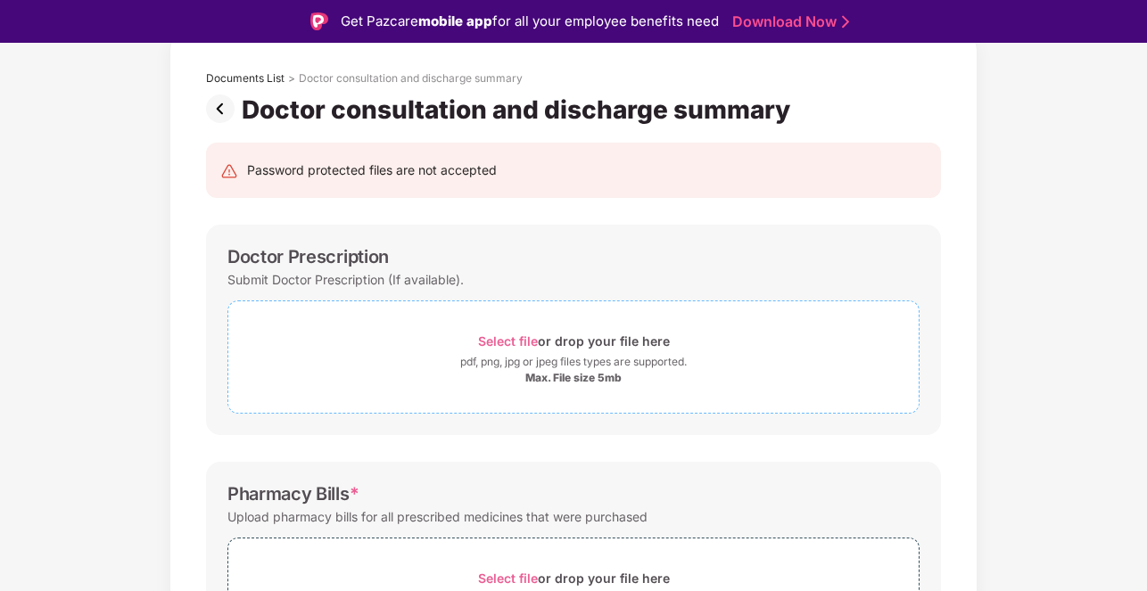
scroll to position [189, 0]
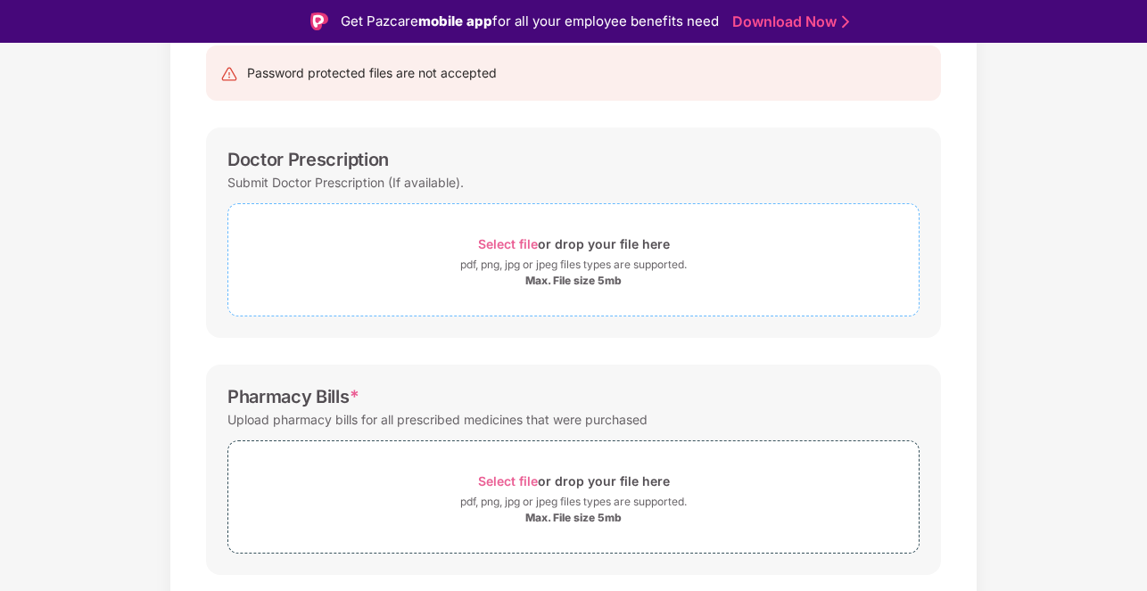
click at [502, 244] on span "Select file" at bounding box center [508, 243] width 60 height 15
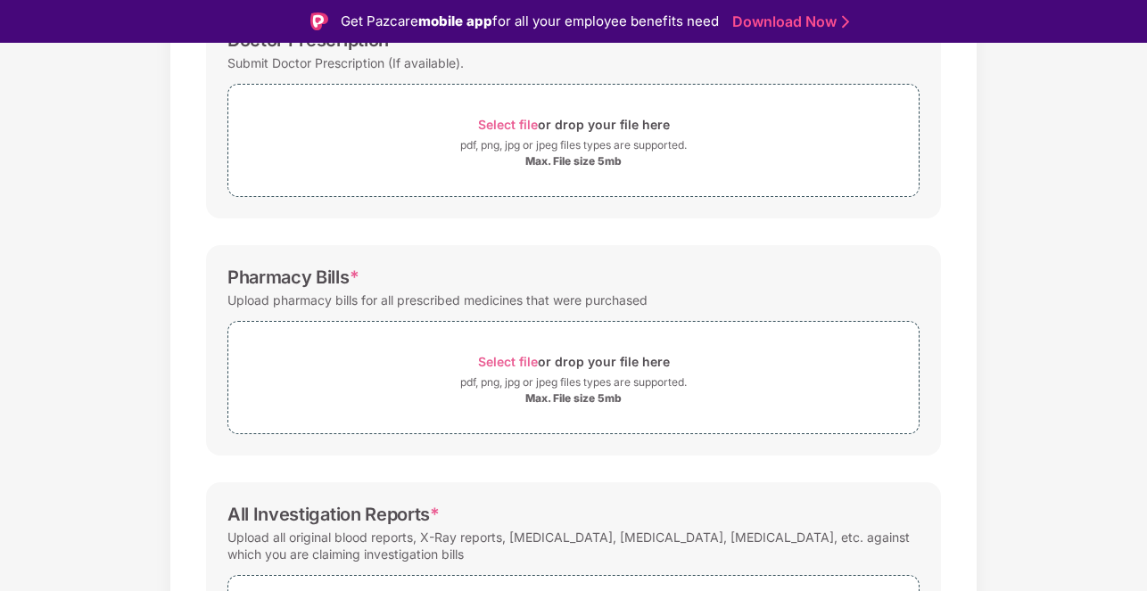
scroll to position [325, 0]
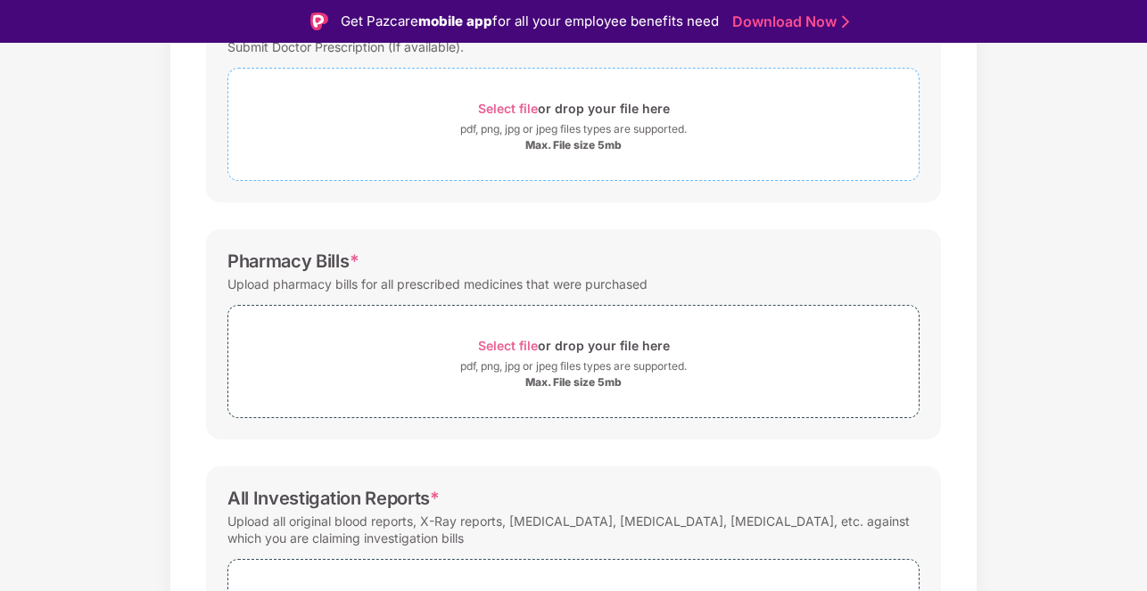
click at [507, 111] on span "Select file" at bounding box center [508, 108] width 60 height 15
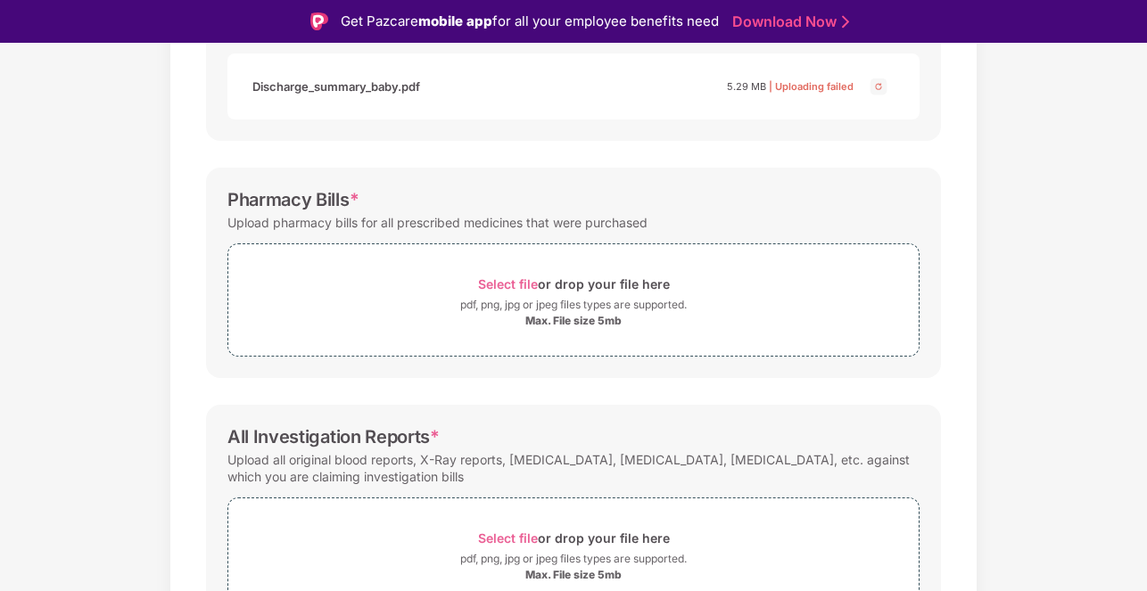
scroll to position [471, 0]
click at [515, 283] on span "Select file" at bounding box center [508, 283] width 60 height 15
click at [508, 280] on span "Select file" at bounding box center [508, 283] width 60 height 15
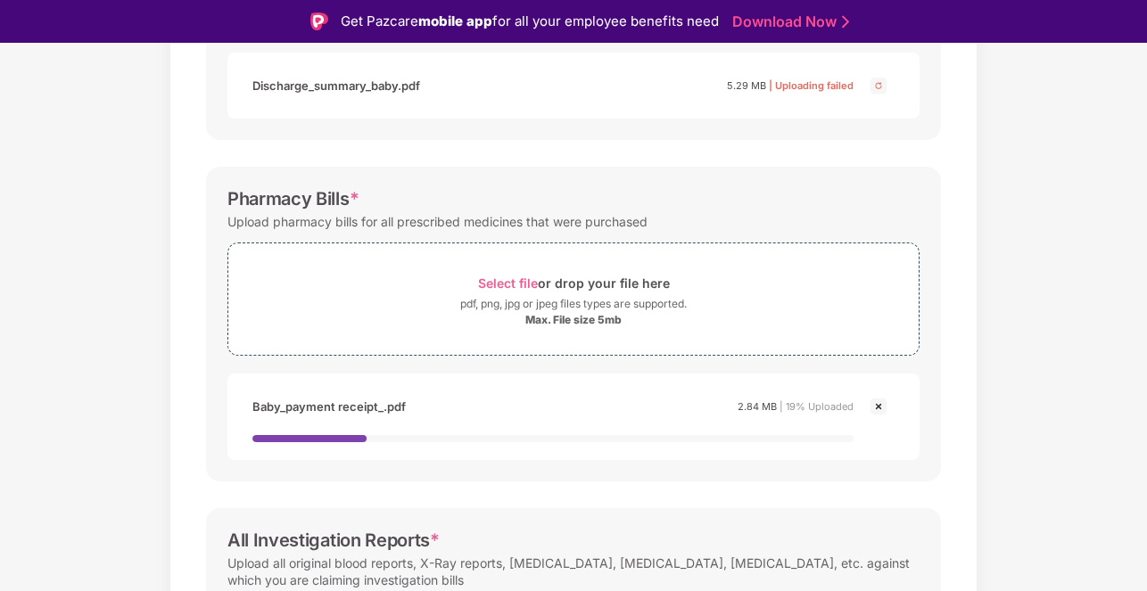
scroll to position [681, 0]
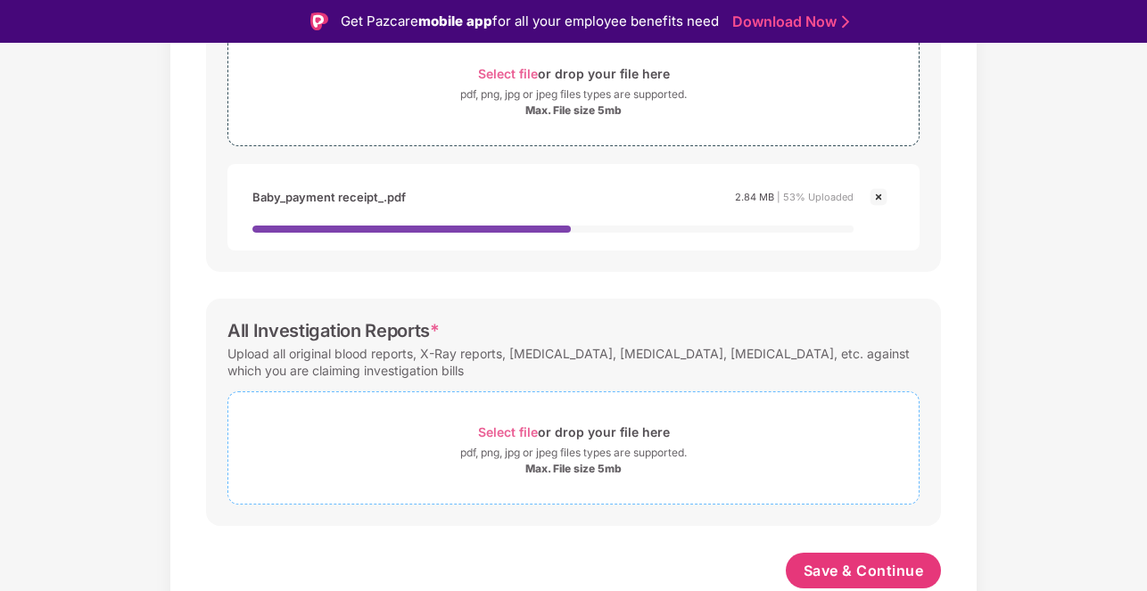
click at [516, 433] on span "Select file" at bounding box center [508, 432] width 60 height 15
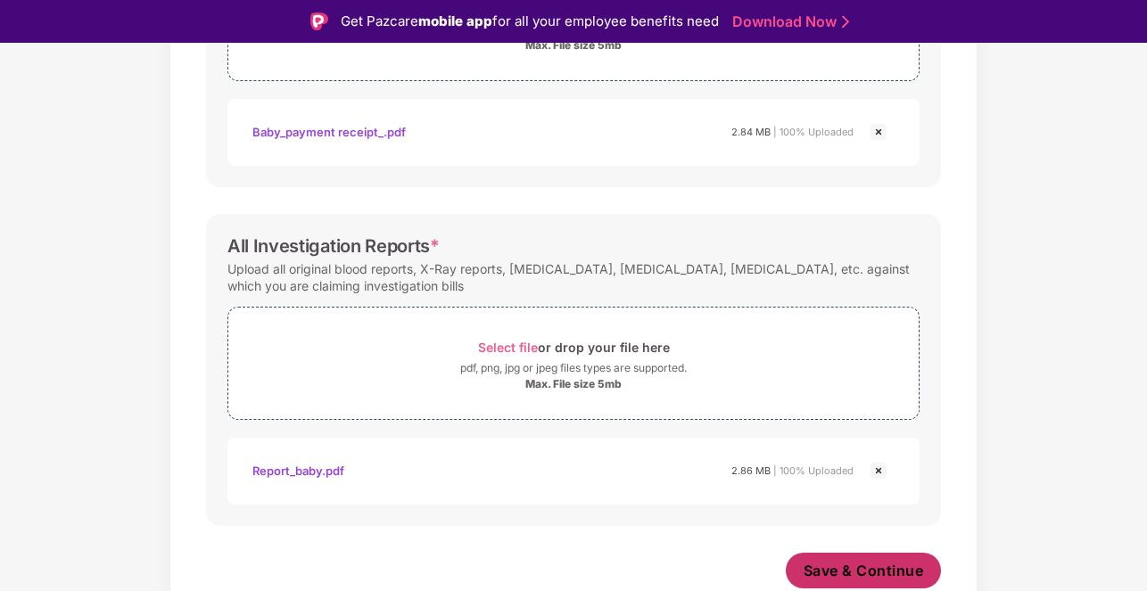
scroll to position [746, 0]
click at [877, 569] on span "Save & Continue" at bounding box center [864, 571] width 120 height 20
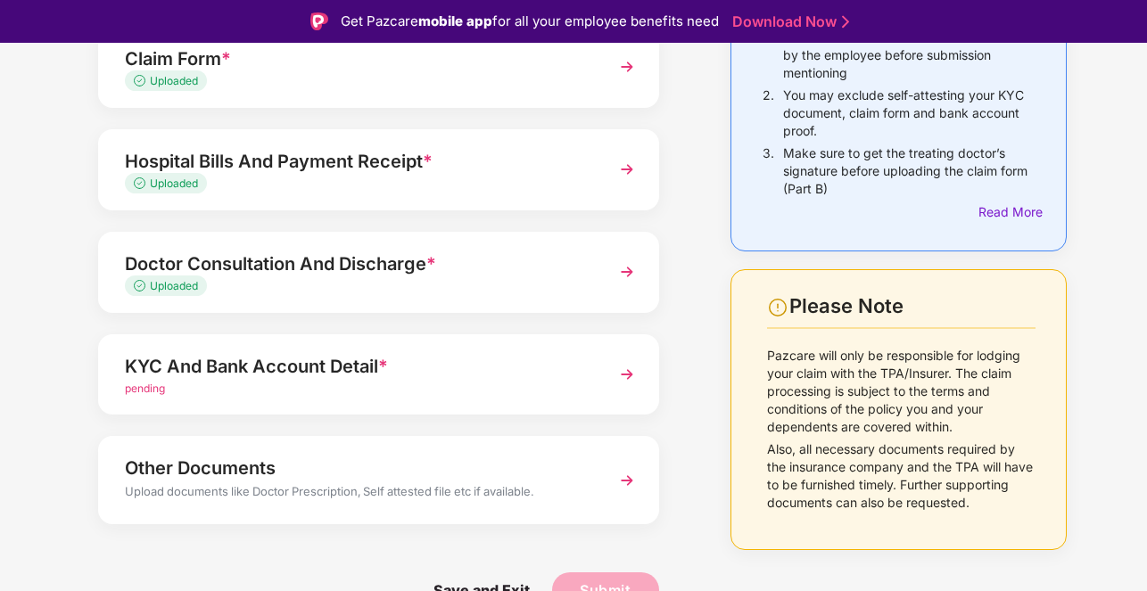
scroll to position [222, 0]
click at [446, 368] on div "KYC And Bank Account Detail *" at bounding box center [357, 365] width 465 height 29
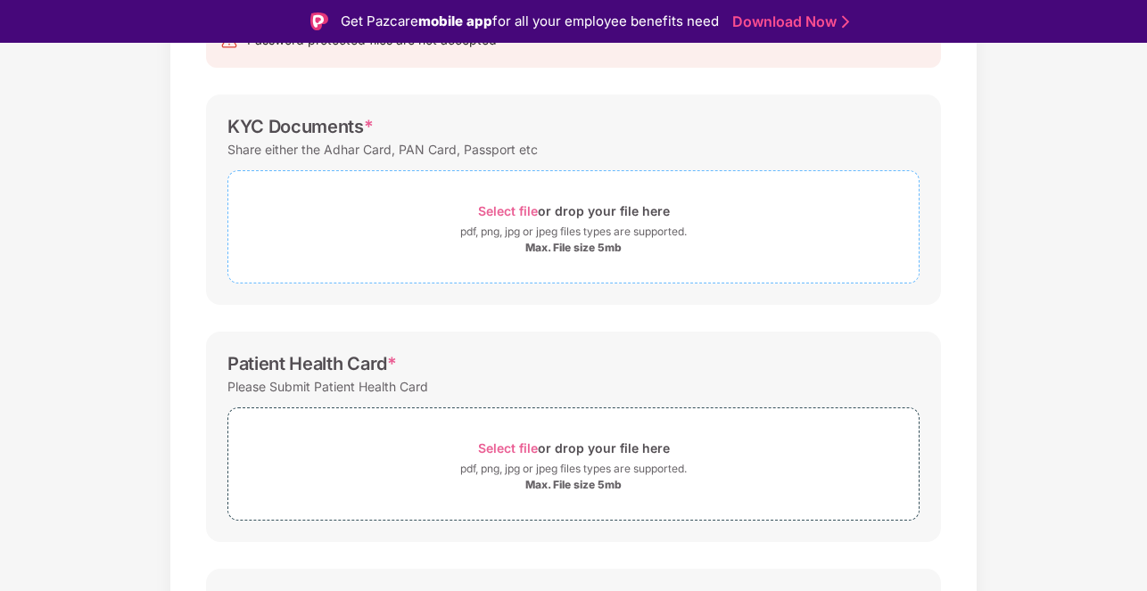
click at [517, 211] on span "Select file" at bounding box center [508, 210] width 60 height 15
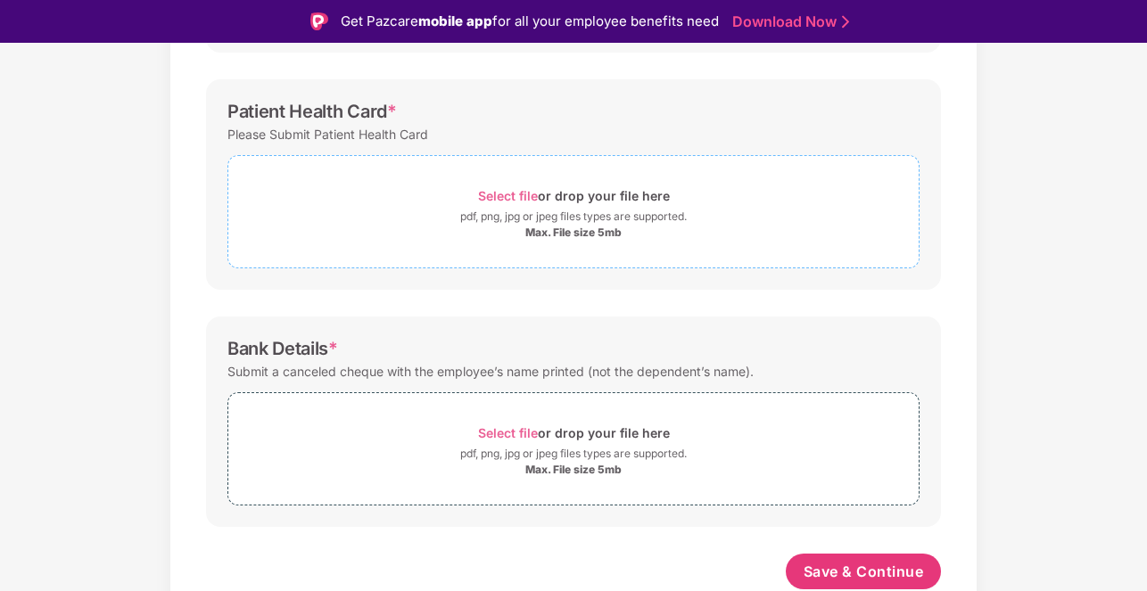
scroll to position [560, 0]
click at [519, 193] on span "Select file" at bounding box center [508, 194] width 60 height 15
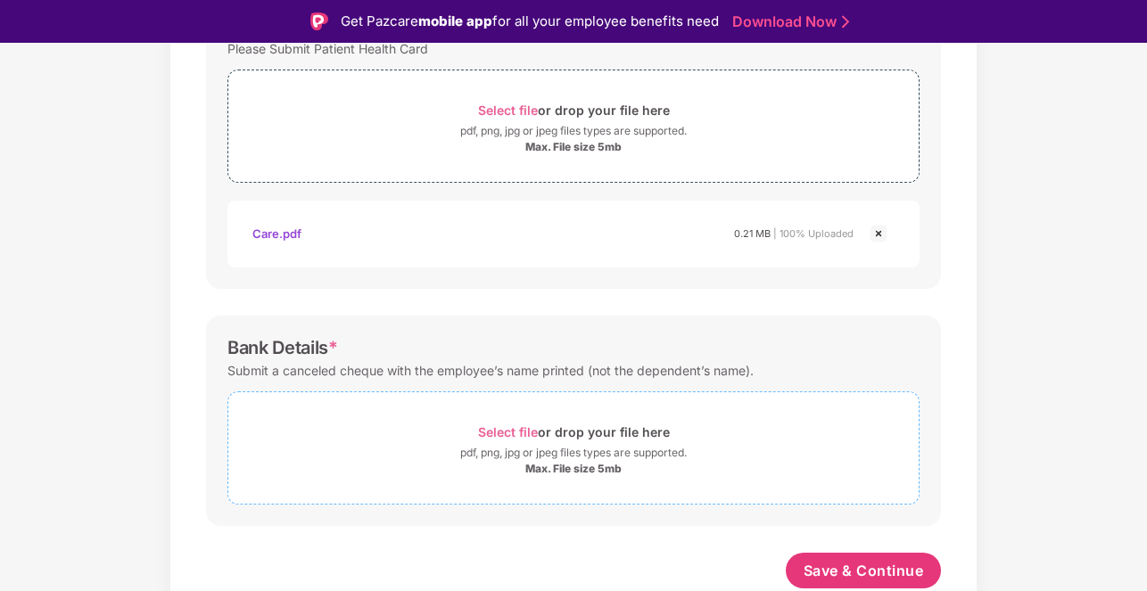
scroll to position [645, 0]
click at [514, 428] on span "Select file" at bounding box center [508, 432] width 60 height 15
click at [521, 429] on span "Select file" at bounding box center [508, 432] width 60 height 15
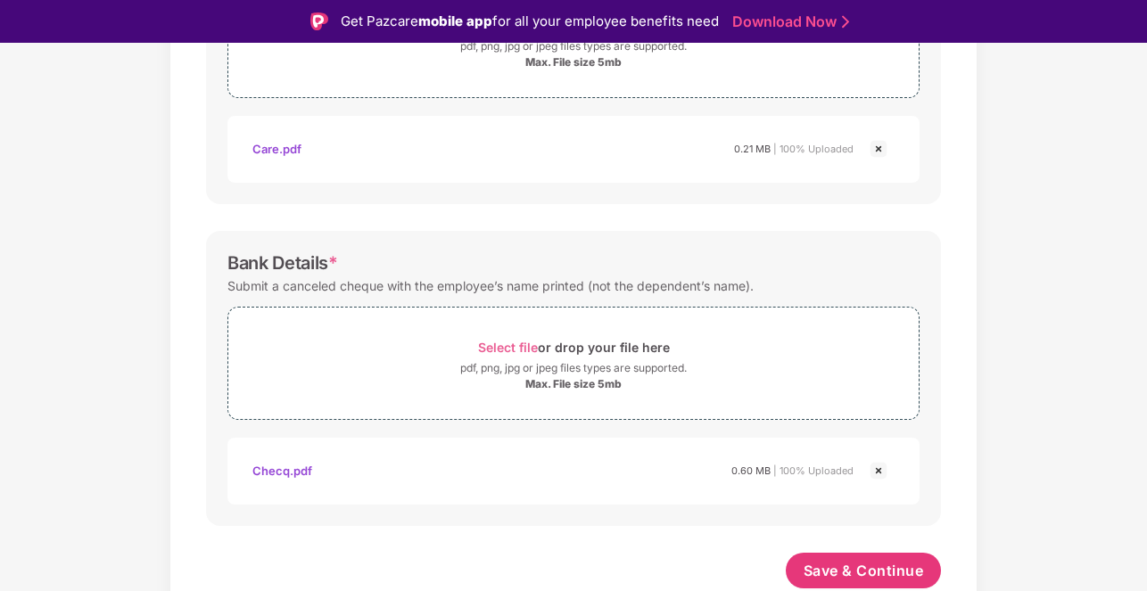
scroll to position [730, 0]
click at [841, 582] on button "Save & Continue" at bounding box center [864, 571] width 156 height 36
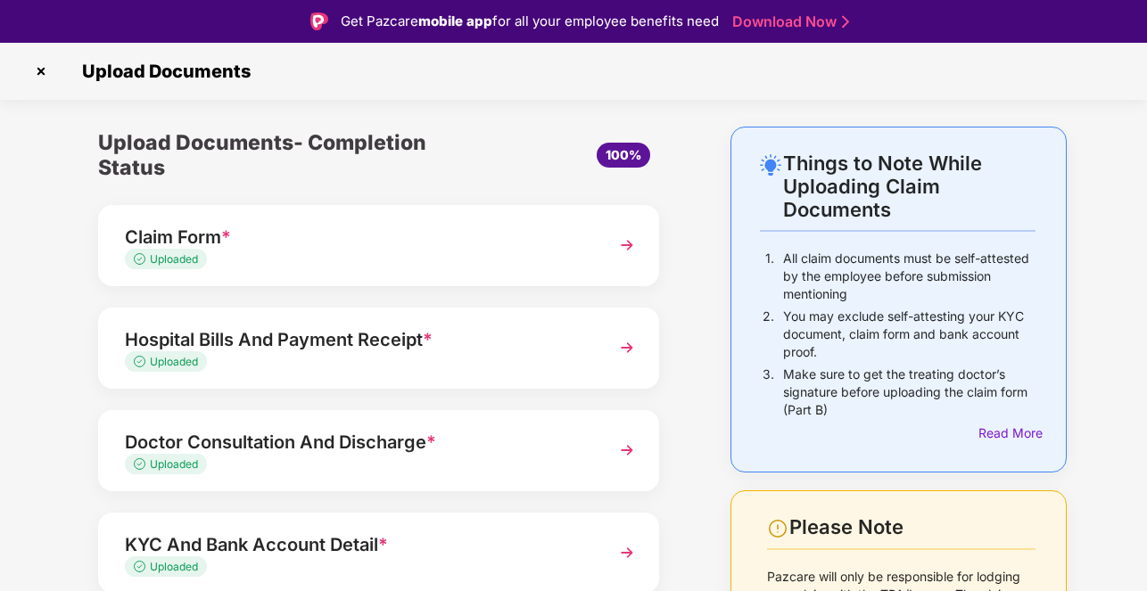
drag, startPoint x: 772, startPoint y: 475, endPoint x: 680, endPoint y: 401, distance: 118.7
click at [680, 401] on div "Things to Note While Uploading Claim Documents 1. All claim documents must be s…" at bounding box center [574, 470] width 1040 height 687
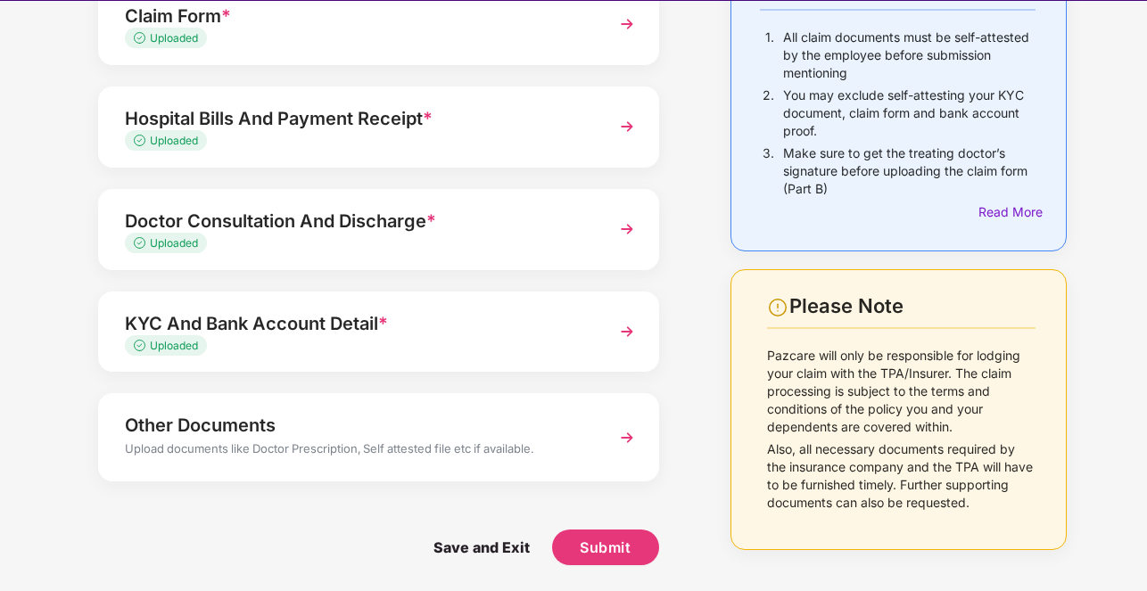
scroll to position [43, 0]
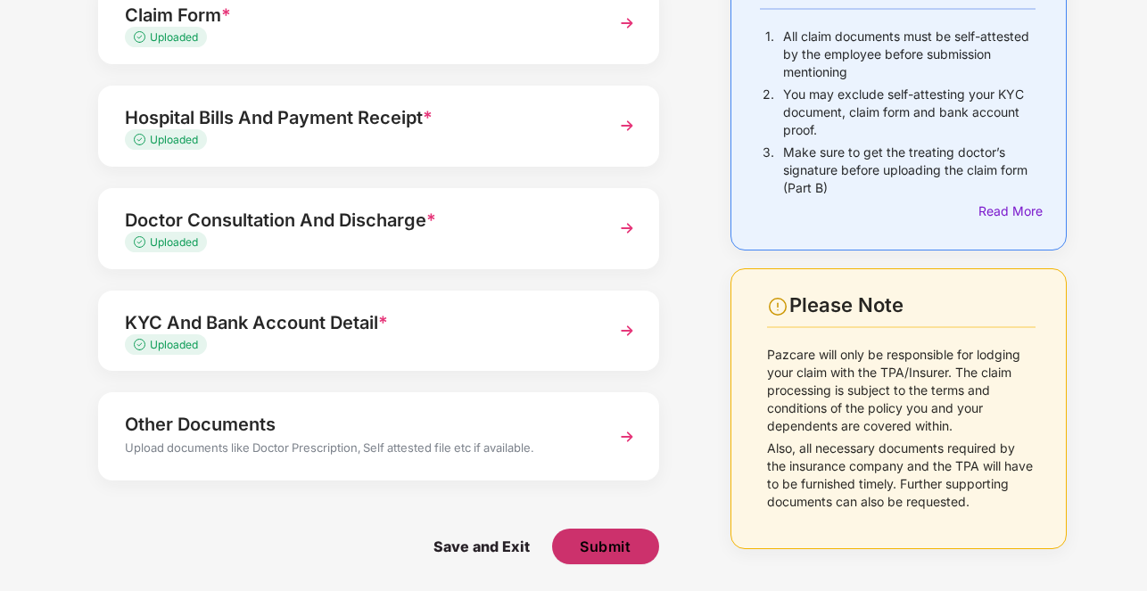
click at [616, 543] on span "Submit" at bounding box center [605, 547] width 51 height 20
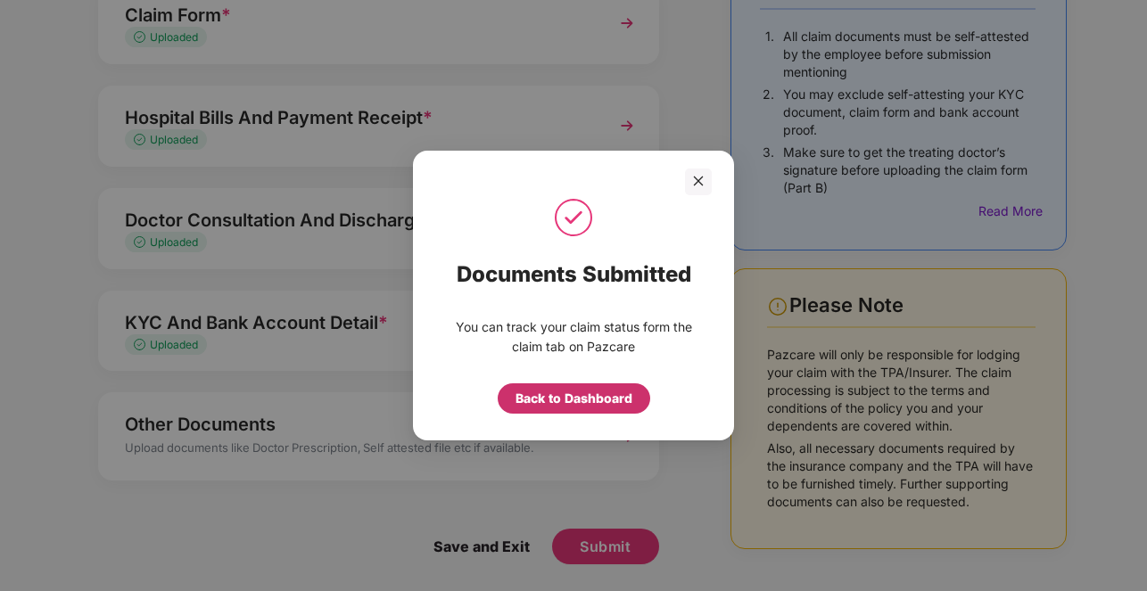
click at [541, 396] on div "Back to Dashboard" at bounding box center [574, 399] width 117 height 20
click at [541, 396] on div "Back to claim page" at bounding box center [574, 399] width 116 height 20
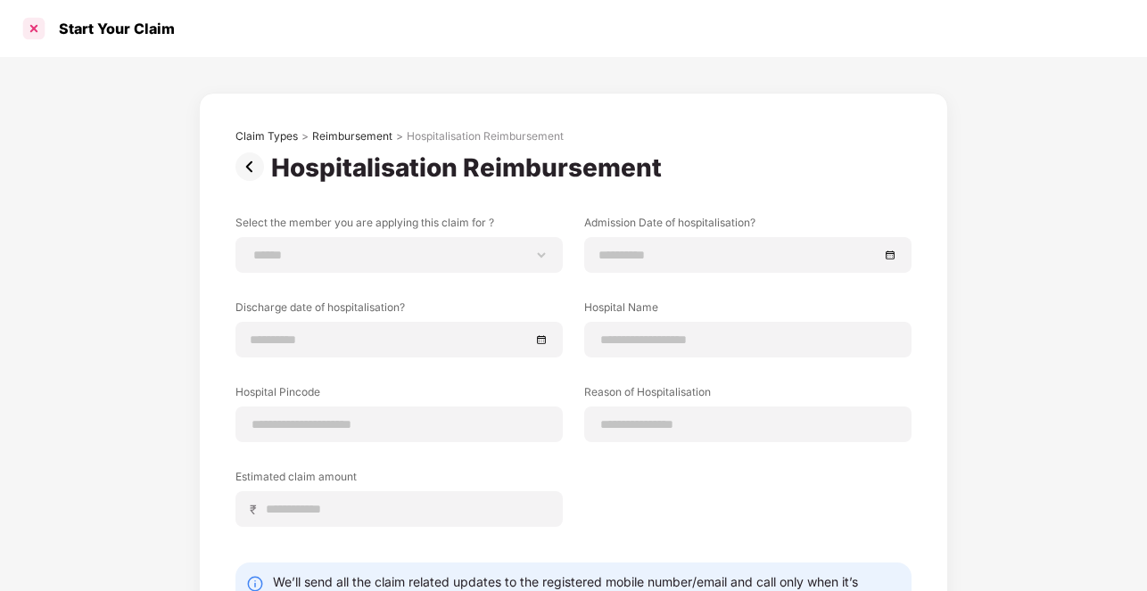
click at [27, 35] on div at bounding box center [34, 28] width 29 height 29
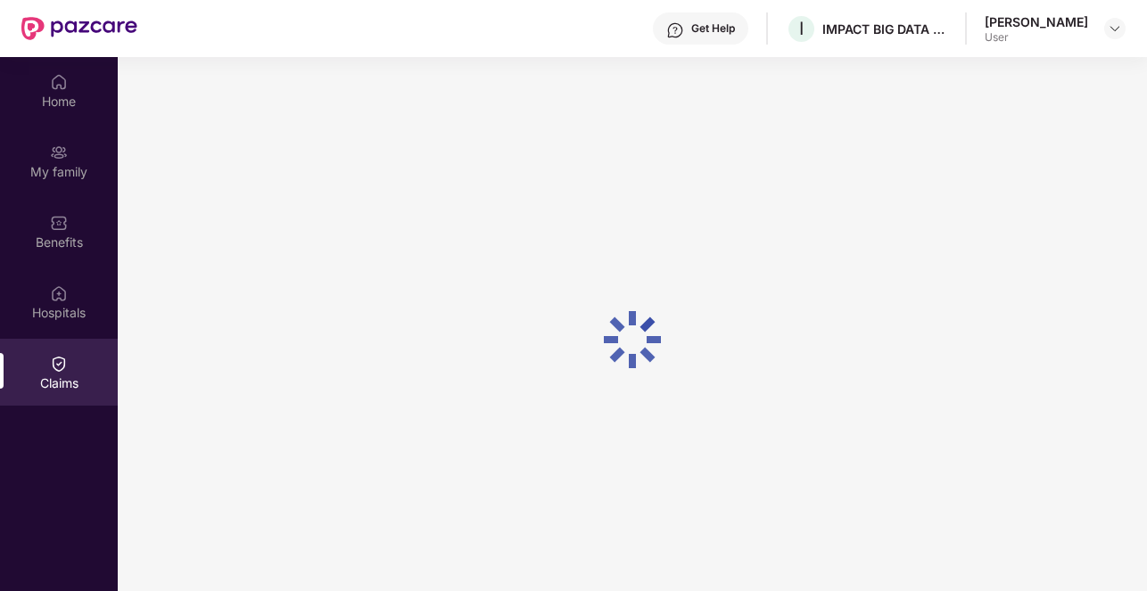
scroll to position [100, 0]
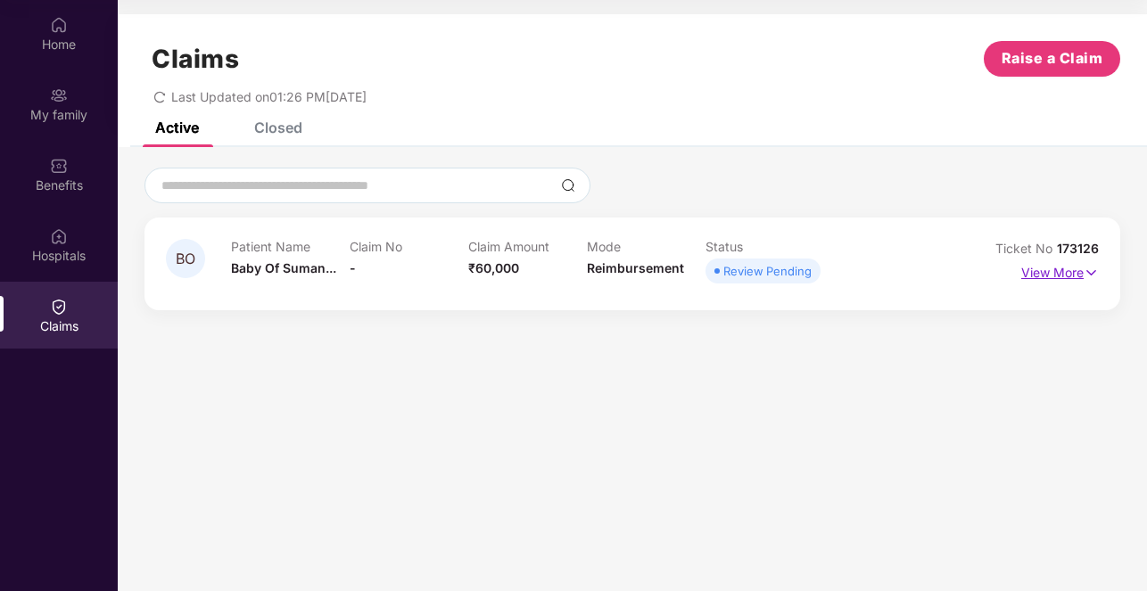
click at [1049, 269] on p "View More" at bounding box center [1060, 271] width 78 height 24
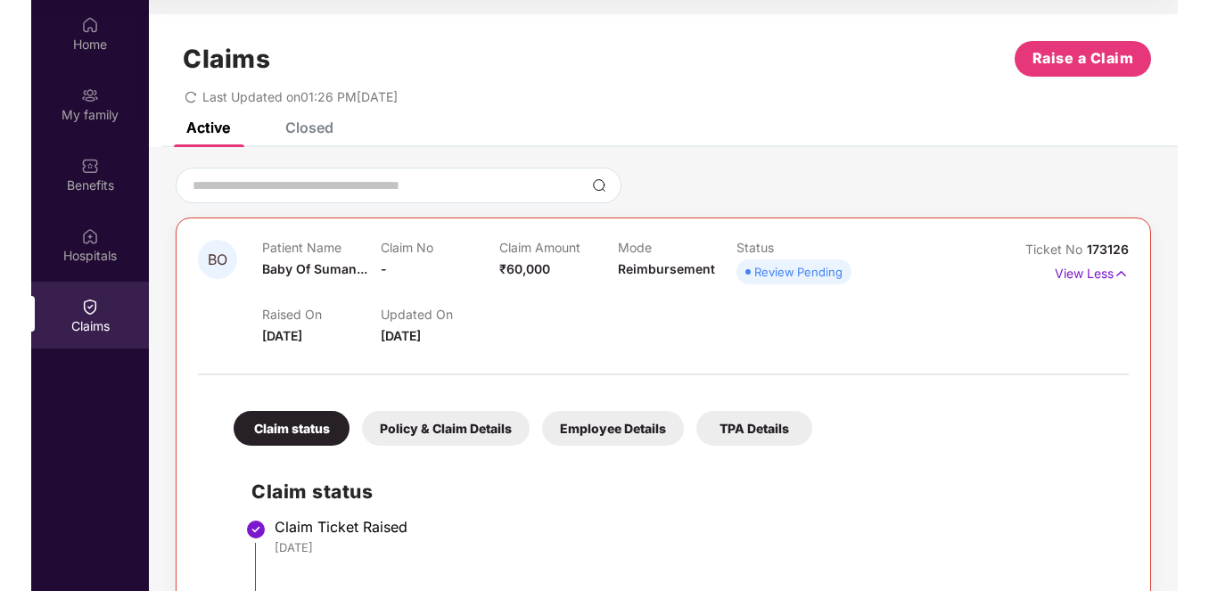
scroll to position [180, 0]
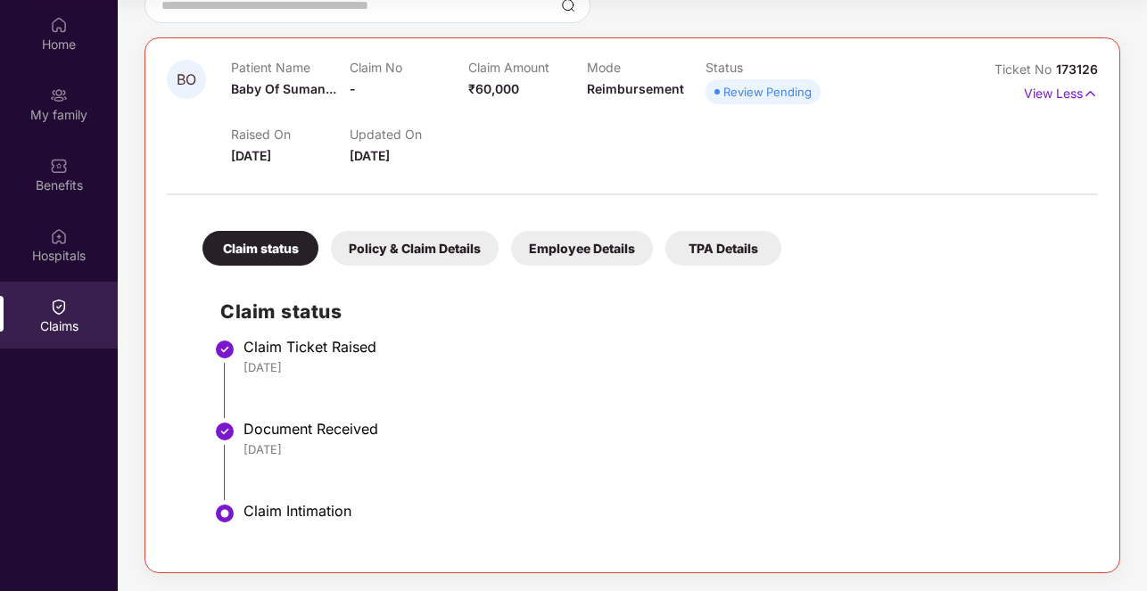
click at [334, 207] on div "Claim status Policy & Claim Details Employee Details TPA Details Claim status C…" at bounding box center [632, 377] width 931 height 347
